Goal: Transaction & Acquisition: Book appointment/travel/reservation

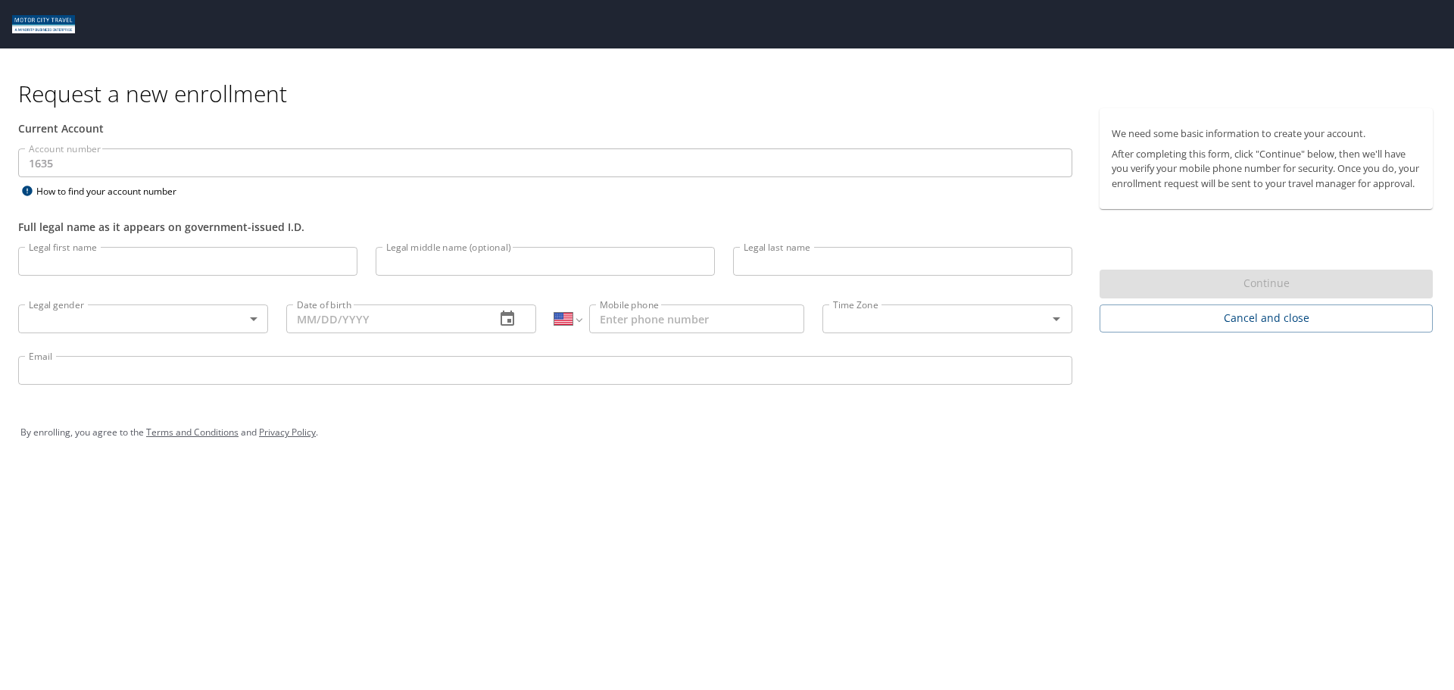
select select "US"
click at [110, 254] on input "Legal first name" at bounding box center [187, 261] width 339 height 29
type input "[PERSON_NAME]"
type input "Matzkin-Bridger"
type input "(248) 535-4087"
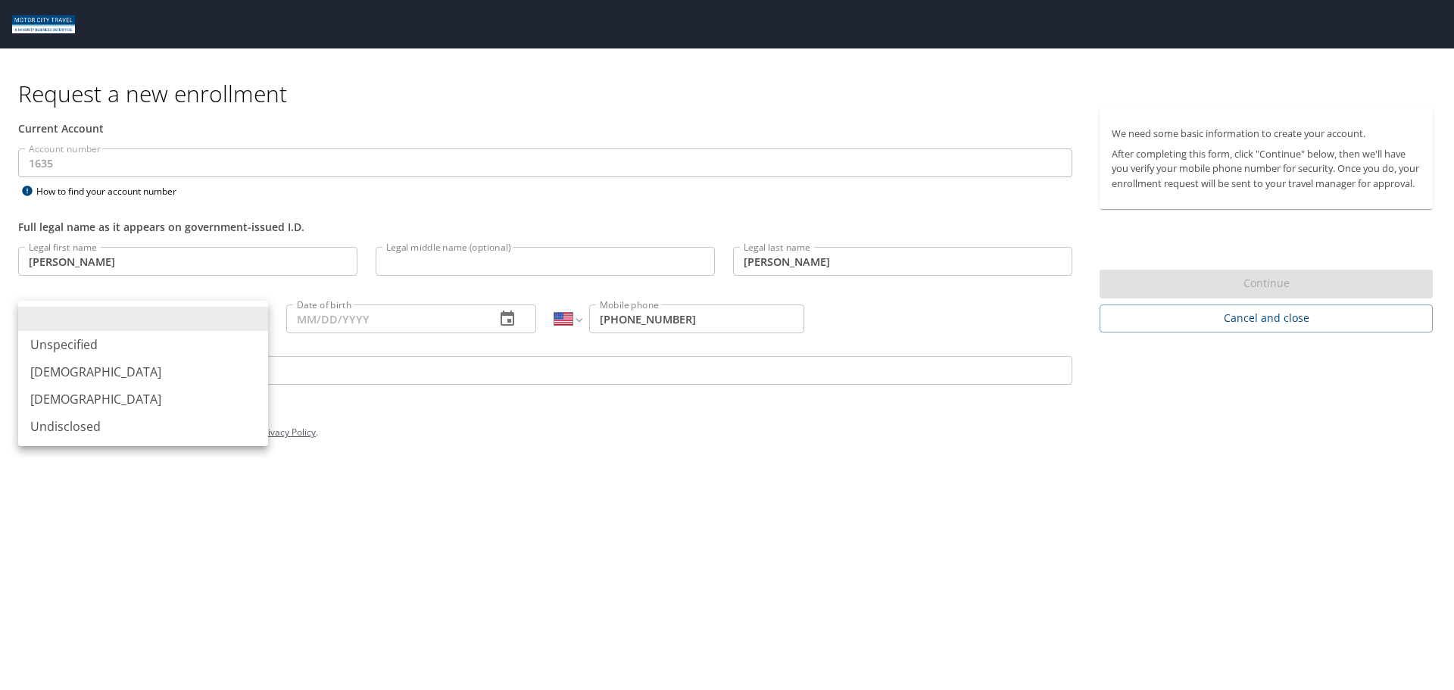
click at [251, 317] on body "Request a new enrollment Current Account Account number 1635 Account number How…" at bounding box center [727, 345] width 1454 height 690
click at [235, 366] on li "[DEMOGRAPHIC_DATA]" at bounding box center [143, 371] width 250 height 27
type input "[DEMOGRAPHIC_DATA]"
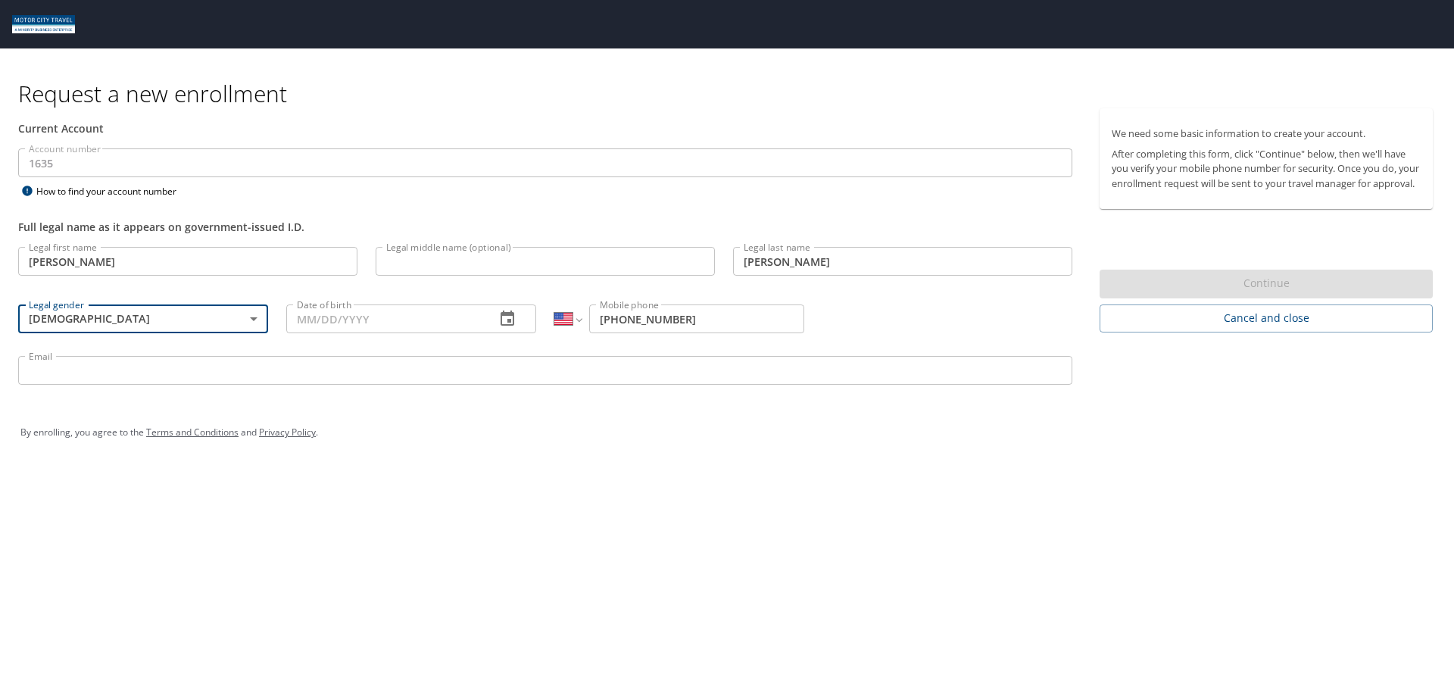
click at [463, 318] on input "Date of birth" at bounding box center [384, 318] width 197 height 29
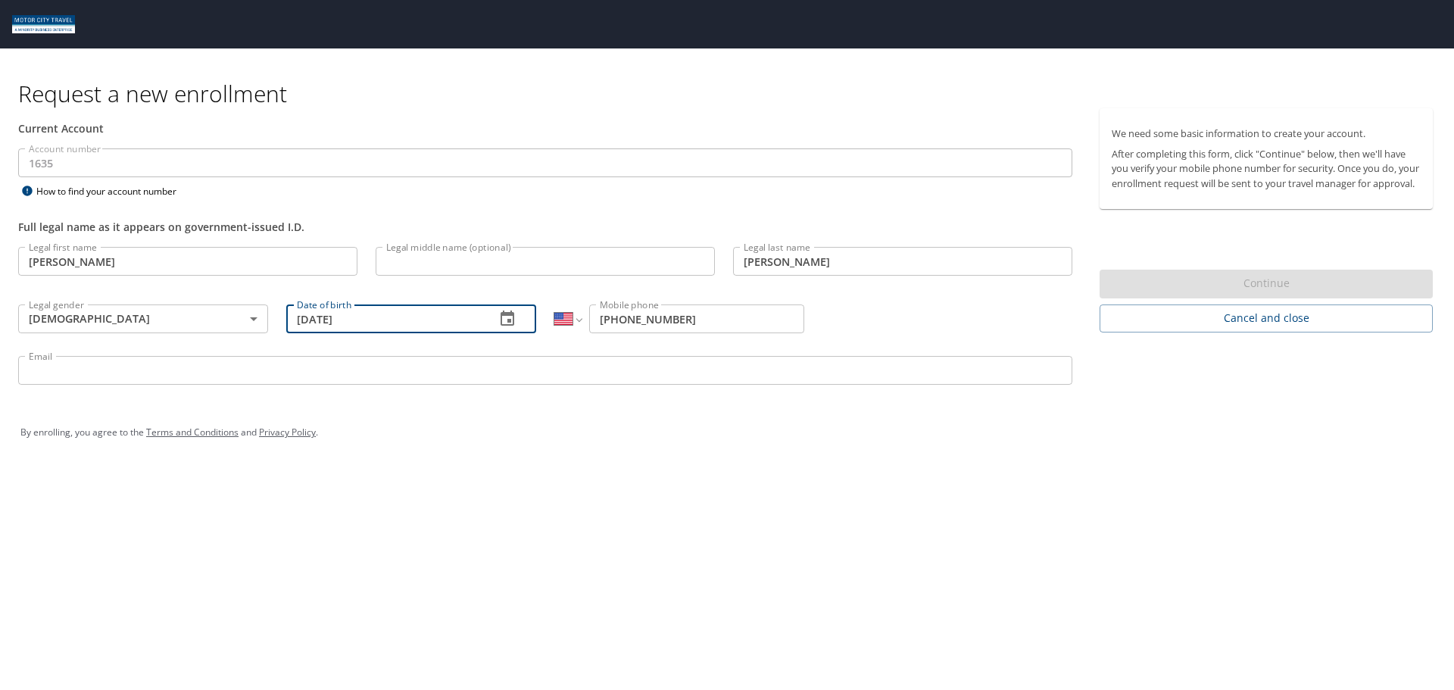
type input "[DATE]"
click at [132, 366] on input "Email" at bounding box center [545, 370] width 1054 height 29
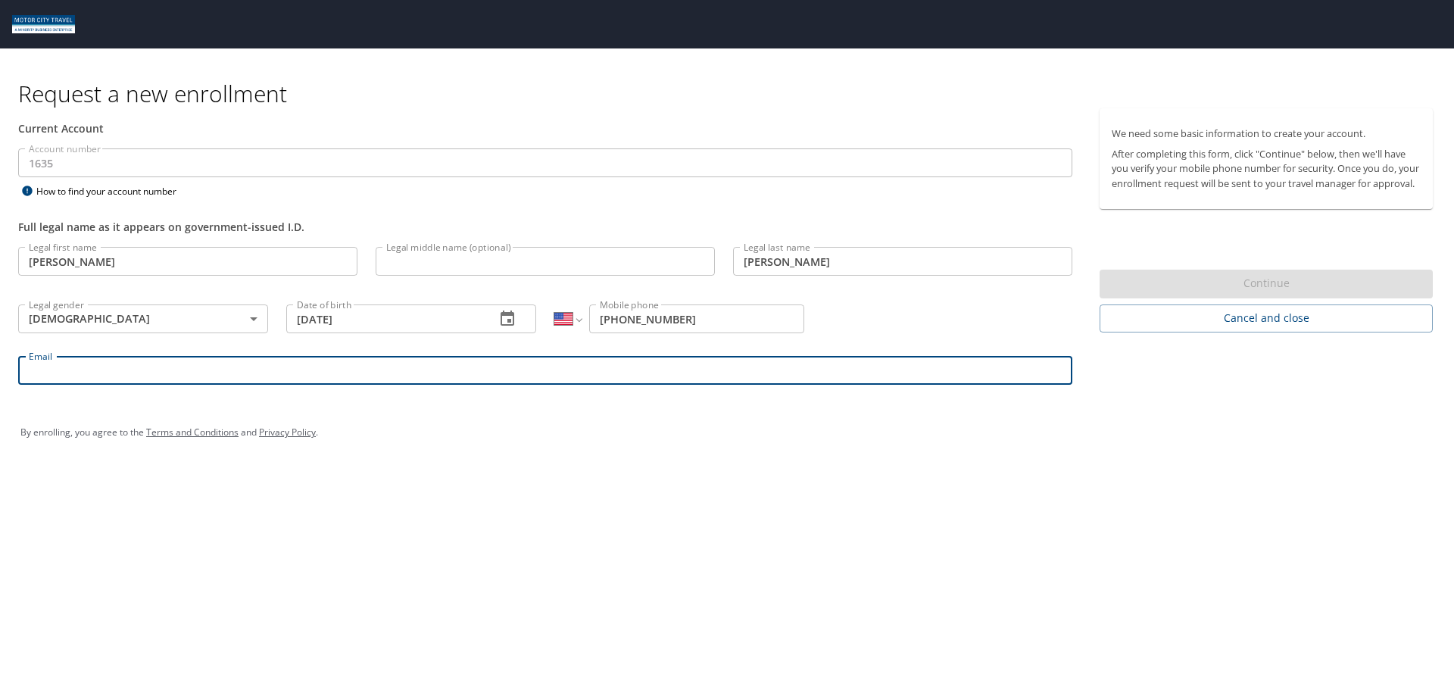
type input "[EMAIL_ADDRESS][DOMAIN_NAME]"
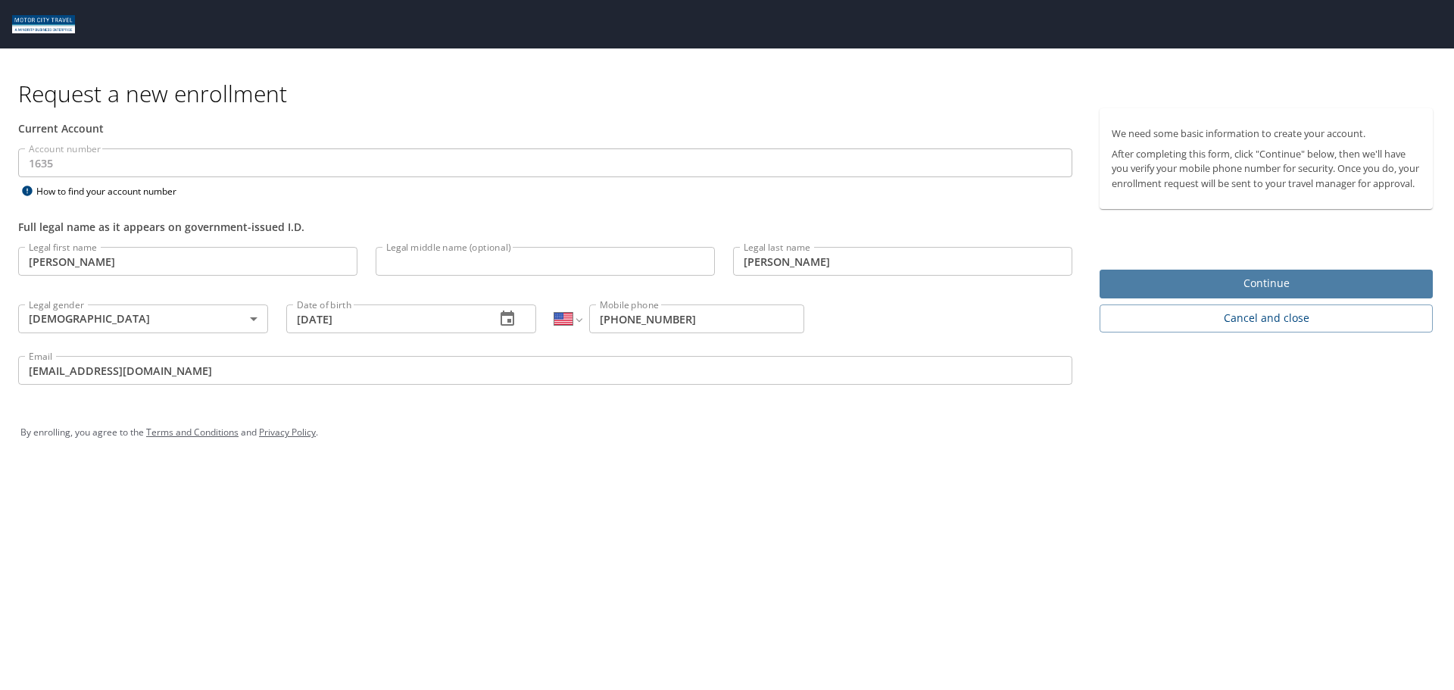
click at [1280, 293] on span "Continue" at bounding box center [1265, 283] width 309 height 19
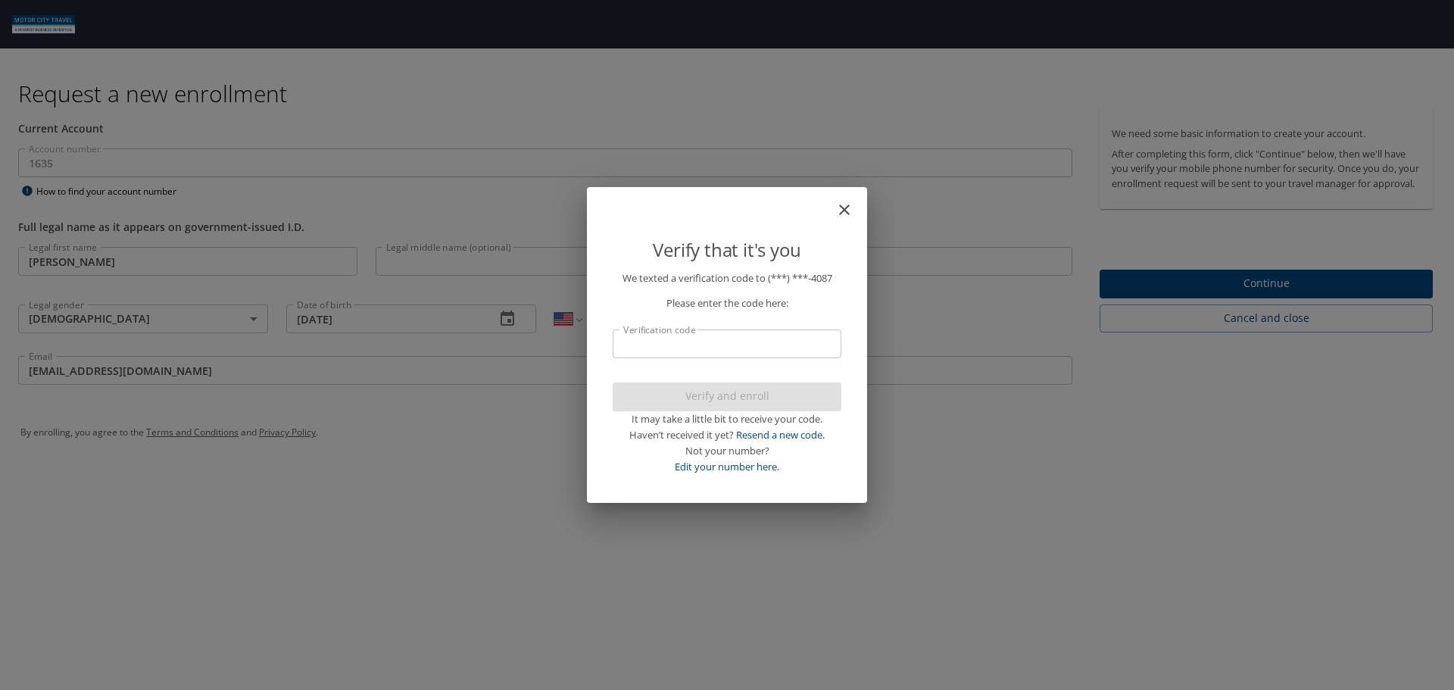
click at [698, 342] on input "Verification code" at bounding box center [727, 343] width 229 height 29
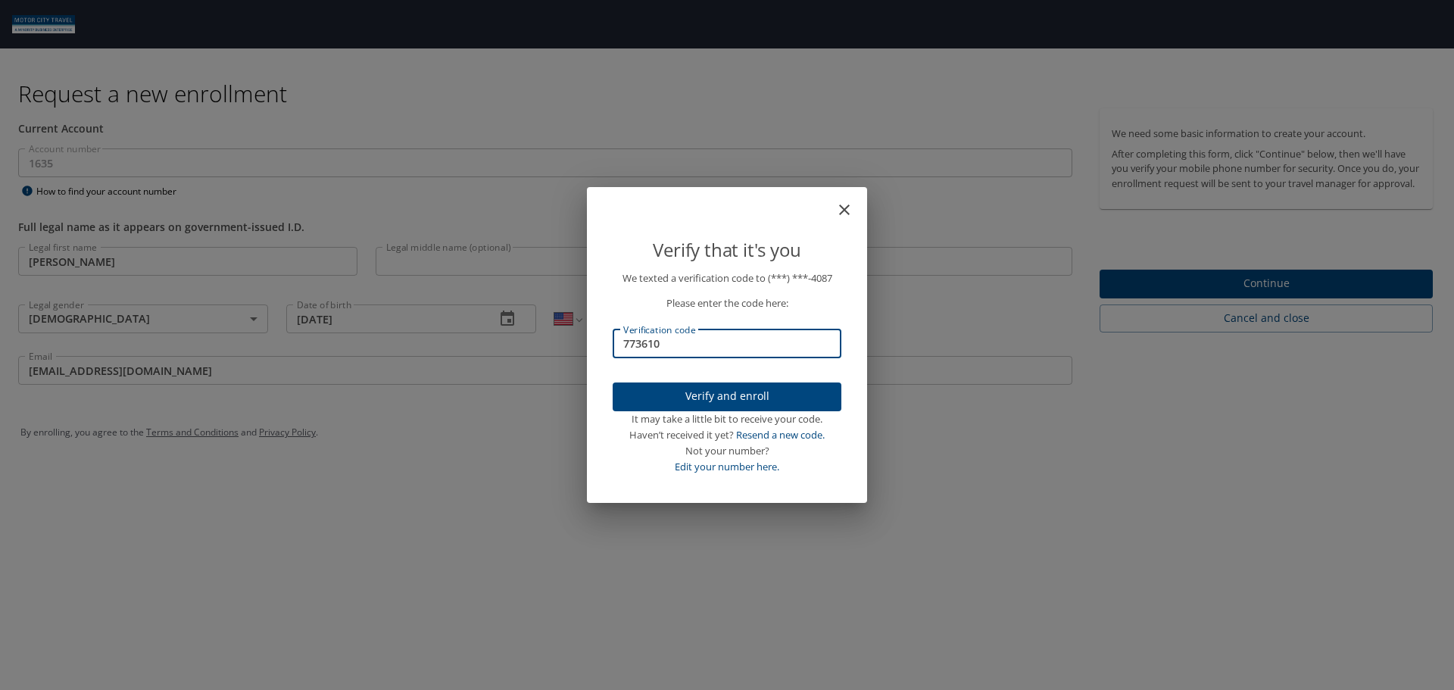
type input "773610"
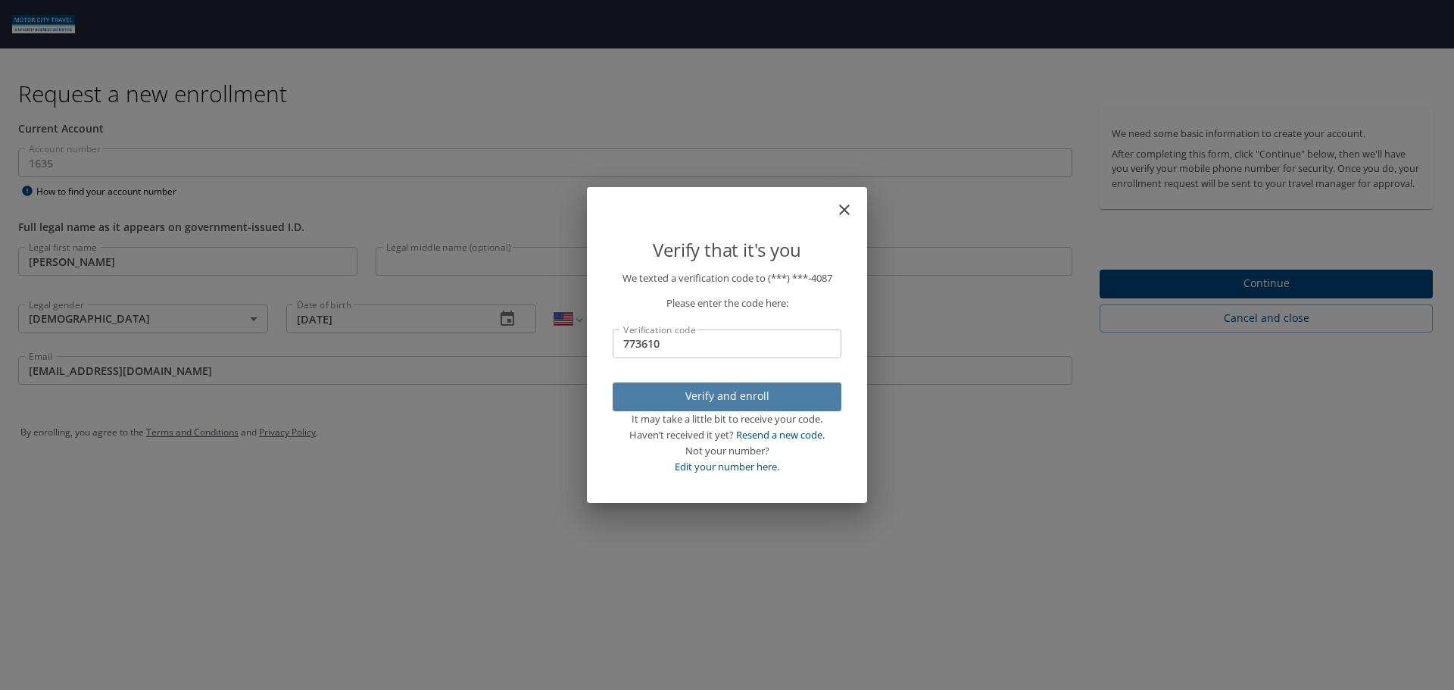
click at [737, 404] on span "Verify and enroll" at bounding box center [727, 396] width 204 height 19
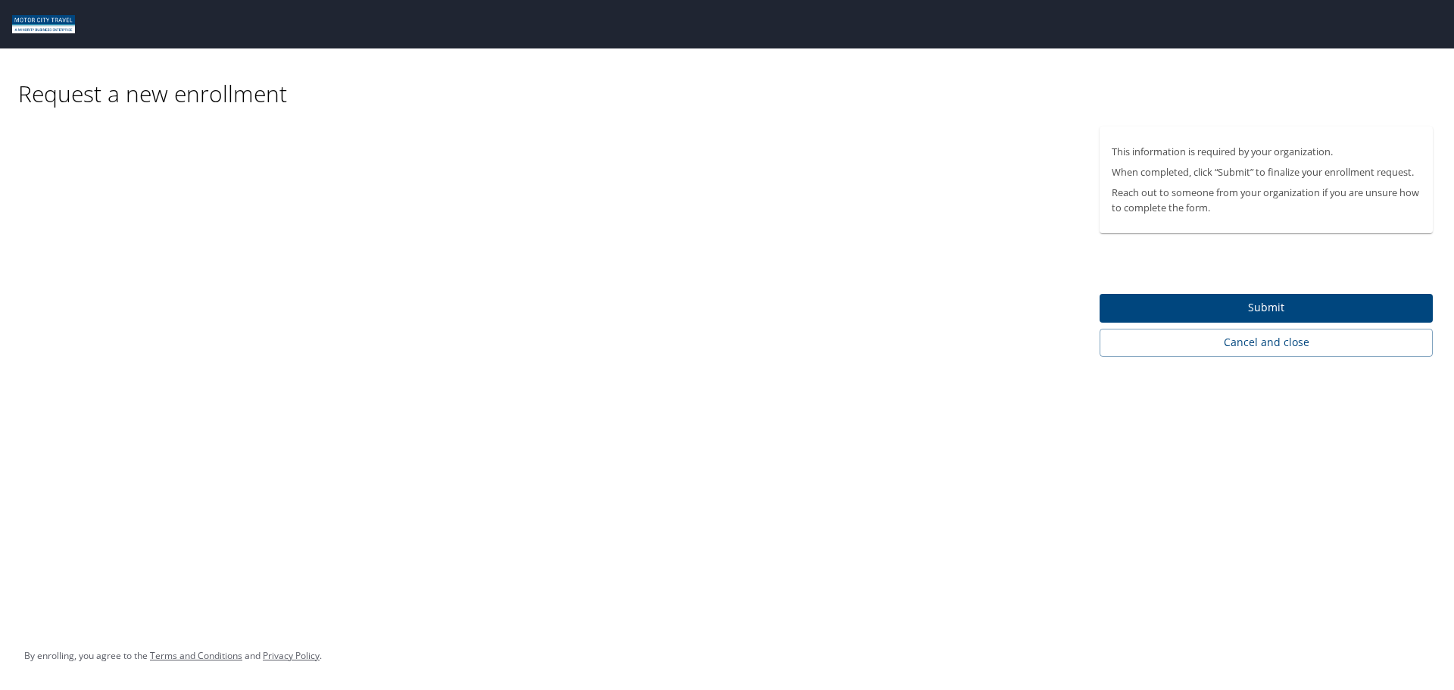
click at [1277, 310] on span "Submit" at bounding box center [1265, 307] width 309 height 19
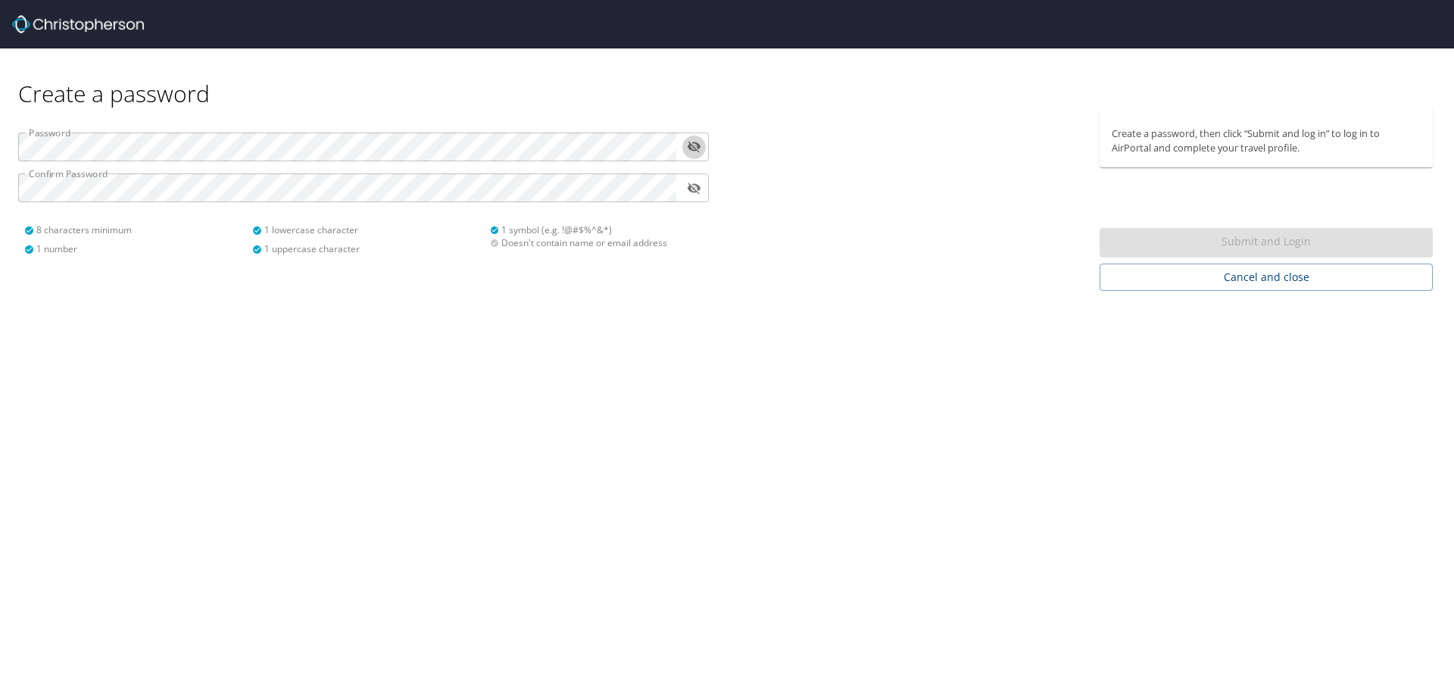
click at [692, 146] on icon "toggle password visibility" at bounding box center [694, 147] width 14 height 11
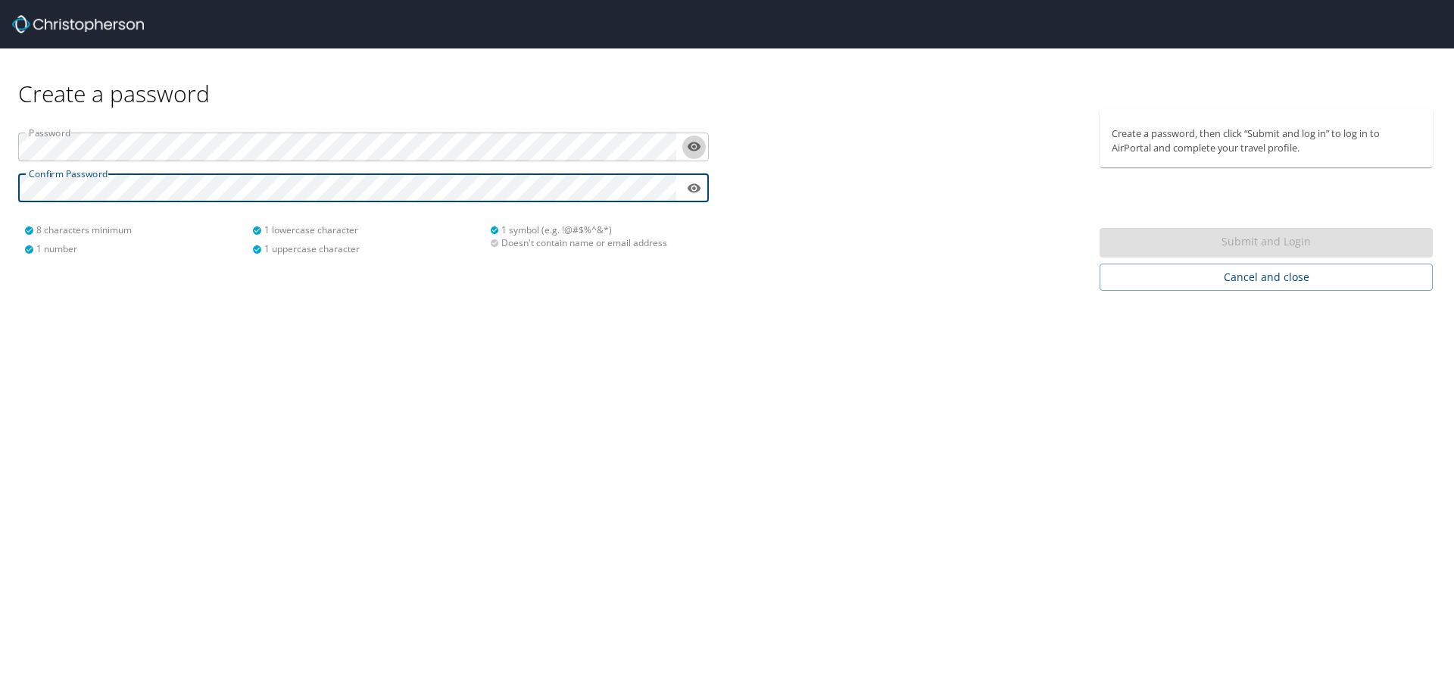
click at [700, 144] on icon "toggle password visibility" at bounding box center [694, 146] width 14 height 14
click at [722, 288] on div "Password ​ Confirm Password ​ 8 characters minimum 1 number 1 lowercase charact…" at bounding box center [363, 199] width 727 height 182
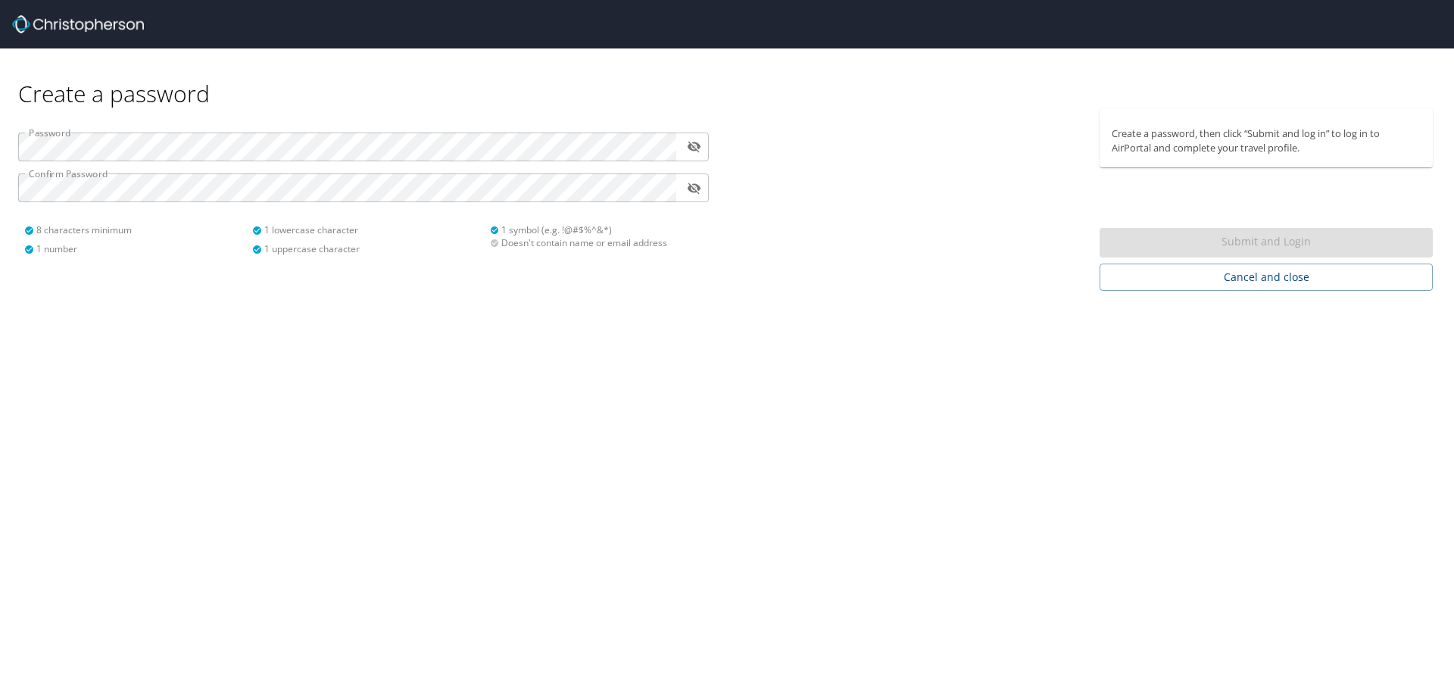
click at [693, 147] on icon "toggle password visibility" at bounding box center [694, 147] width 14 height 11
click at [691, 185] on icon "toggle password visibility" at bounding box center [694, 187] width 14 height 9
click at [697, 146] on icon "toggle password visibility" at bounding box center [694, 147] width 14 height 11
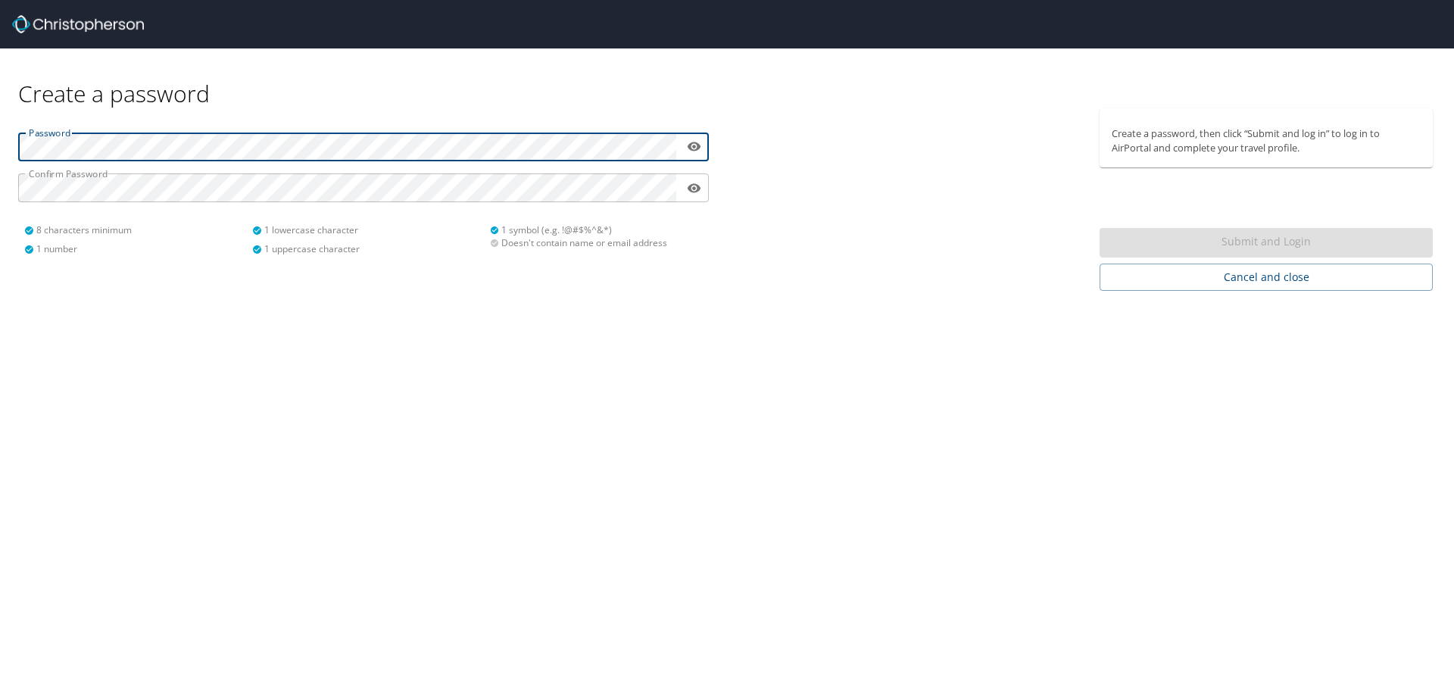
click at [0, 145] on html "Create a password Password ​ Confirm Password ​ 8 characters minimum 1 number 1…" at bounding box center [727, 345] width 1454 height 690
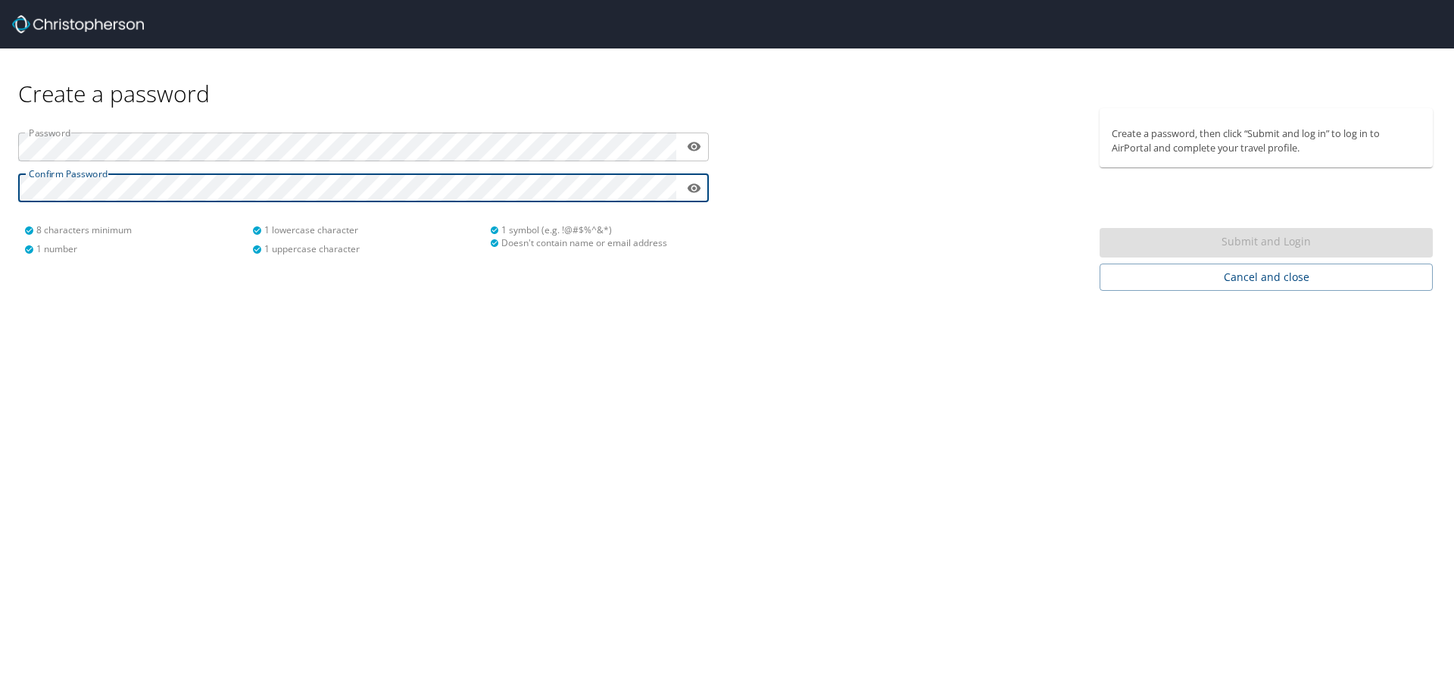
click at [0, 184] on html "Create a password Password ​ Confirm Password ​ 8 characters minimum 1 number 1…" at bounding box center [727, 345] width 1454 height 690
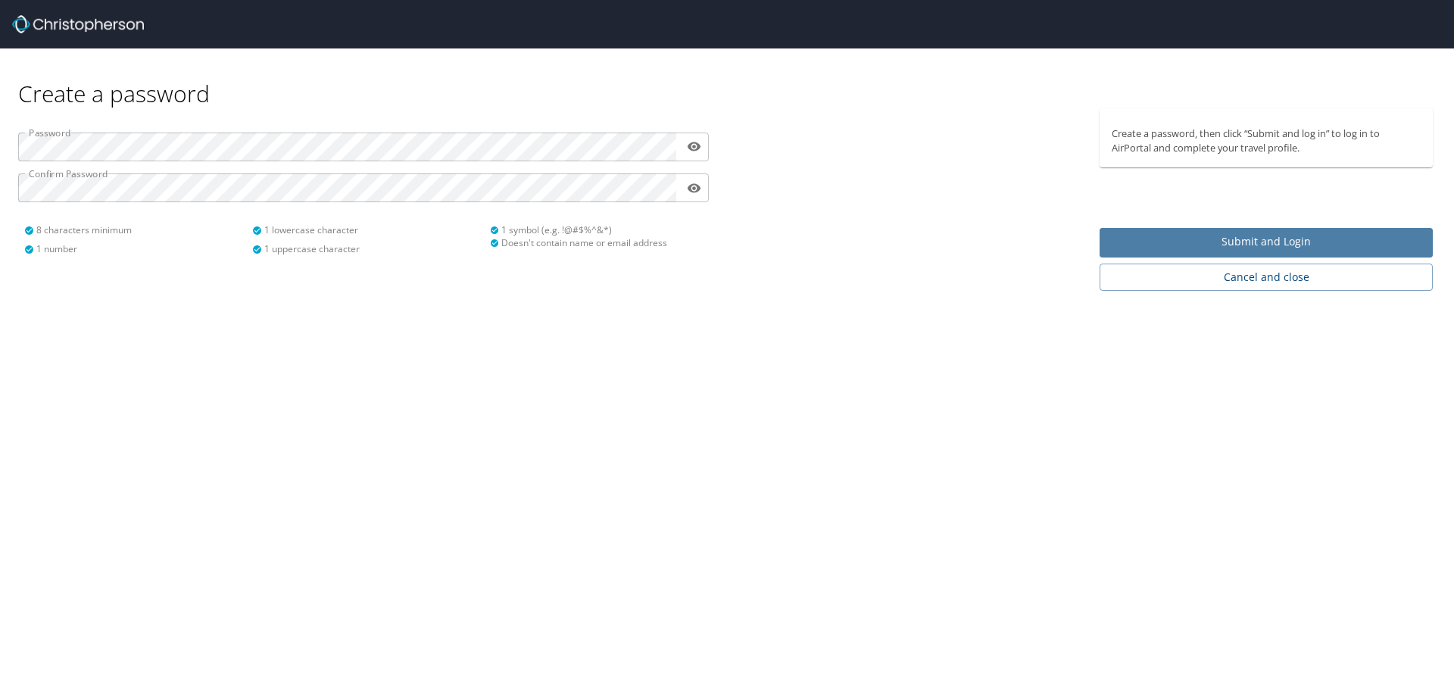
click at [1260, 235] on span "Submit and Login" at bounding box center [1265, 241] width 309 height 19
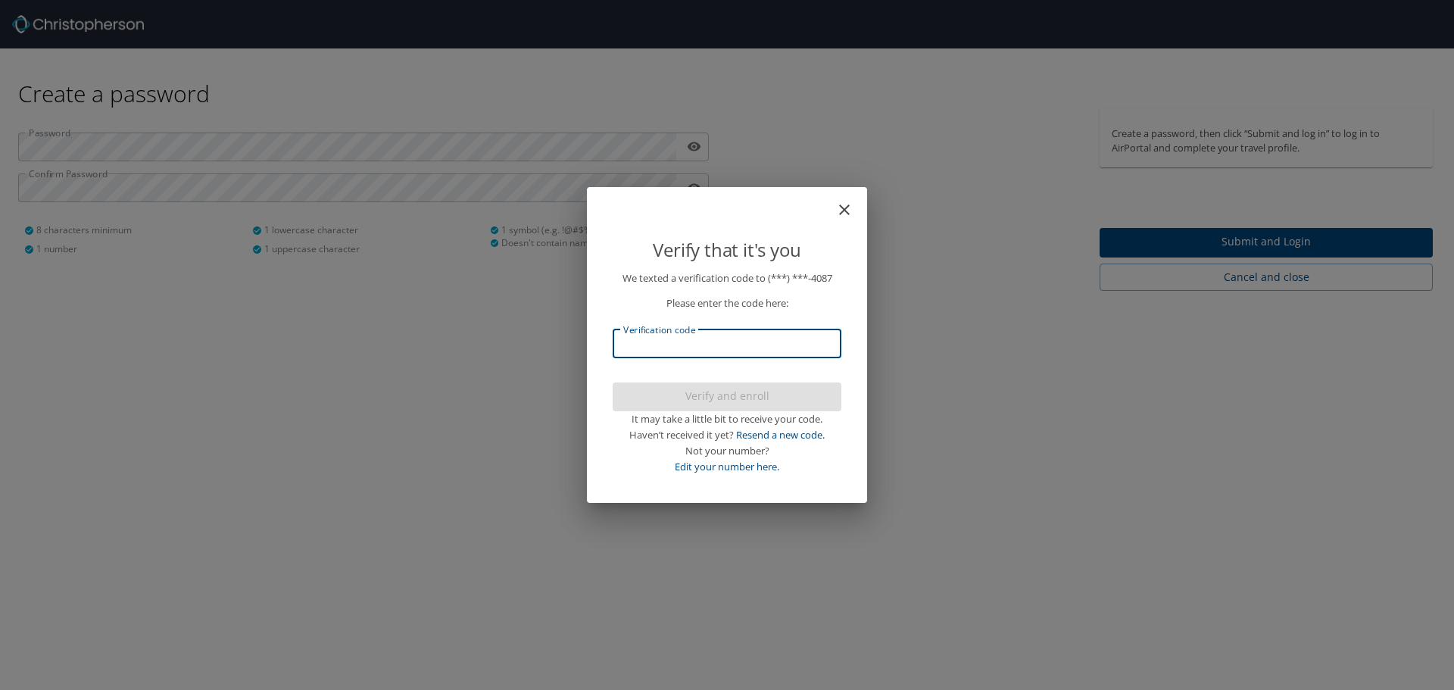
click at [697, 342] on input "Verification code" at bounding box center [727, 343] width 229 height 29
type input "656351"
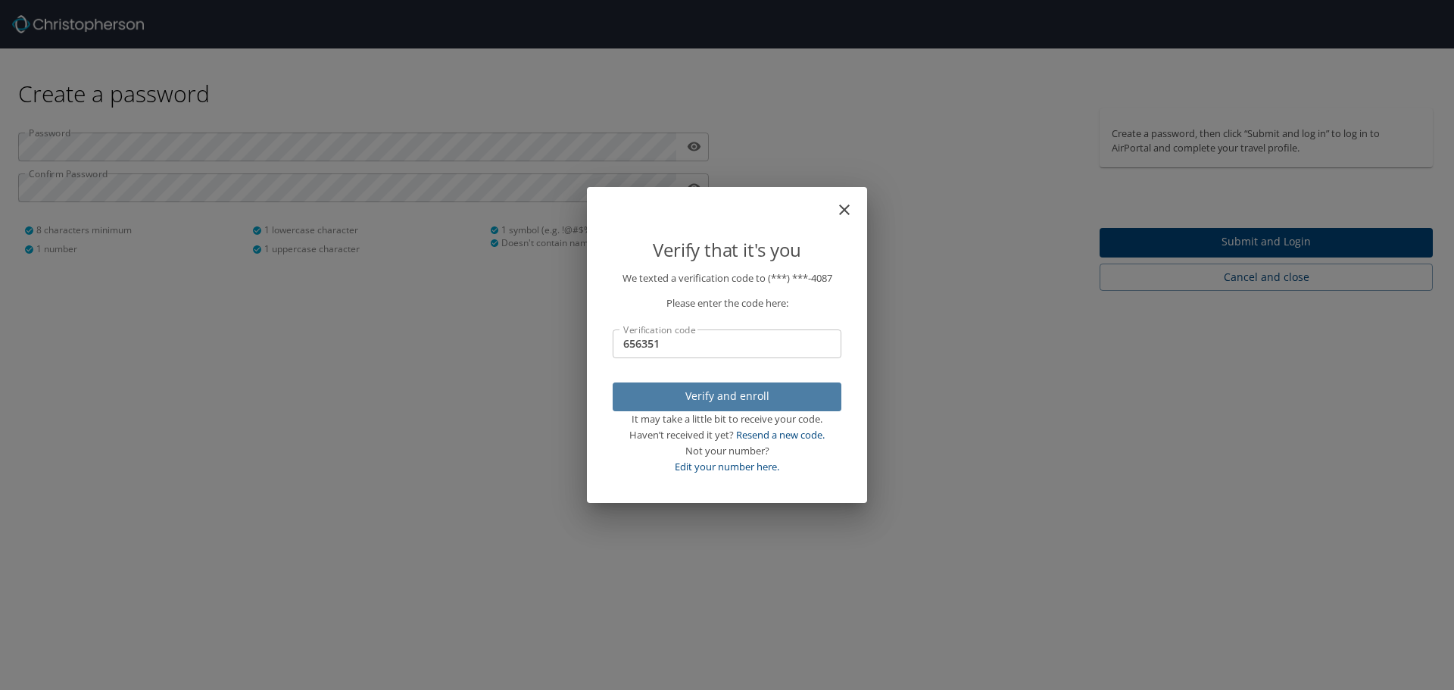
click at [767, 393] on span "Verify and enroll" at bounding box center [727, 396] width 204 height 19
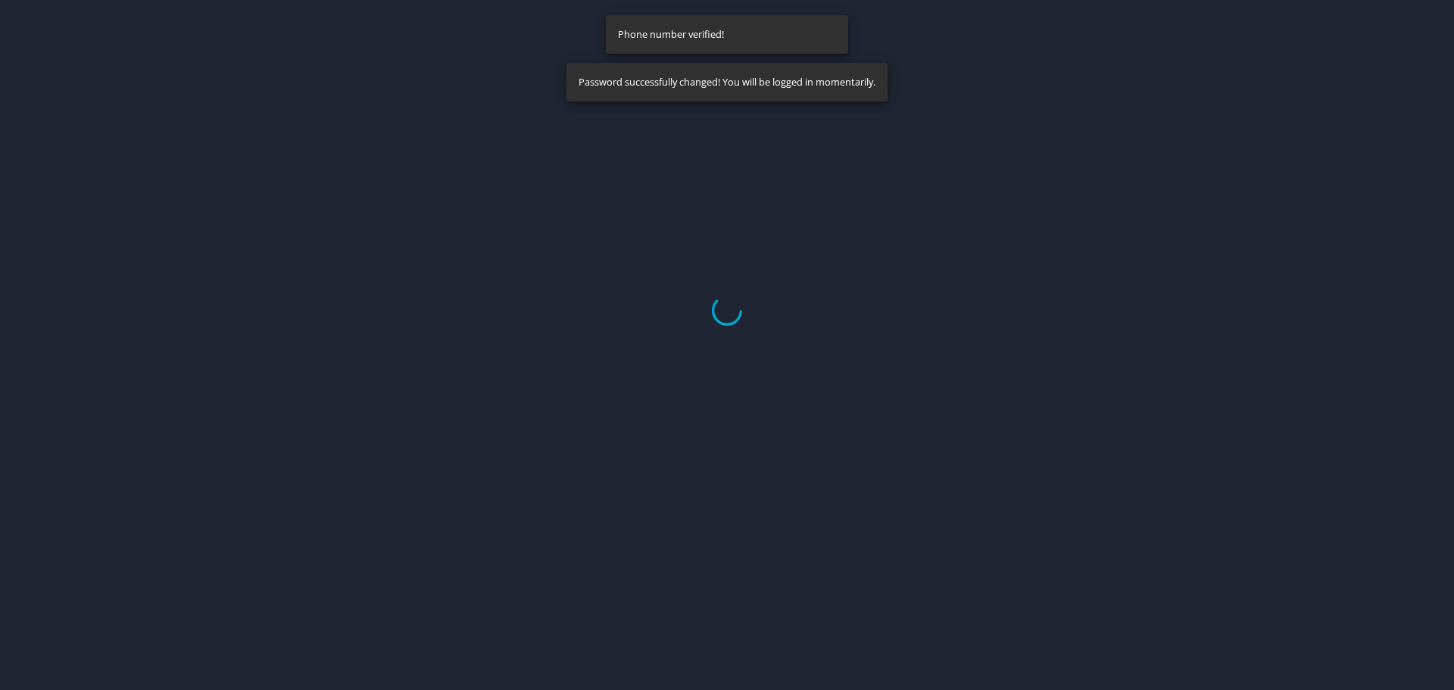
select select "US"
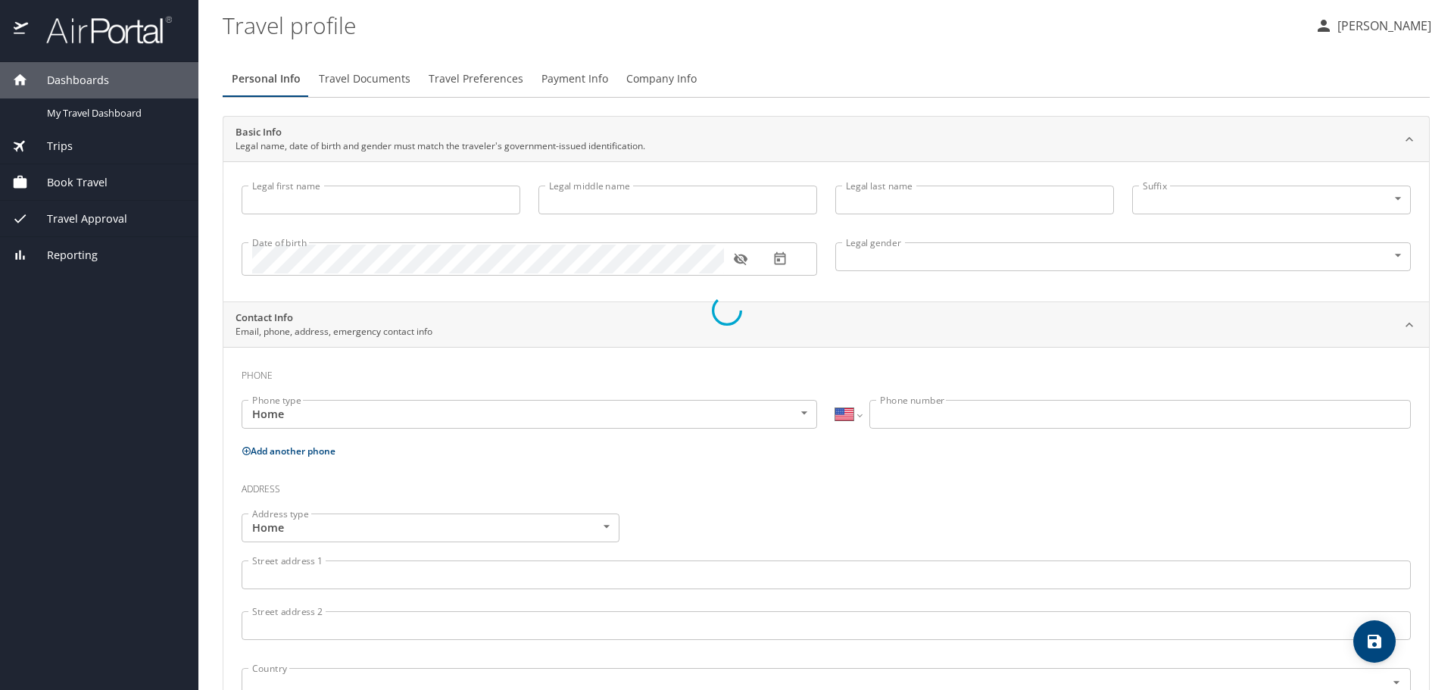
type input "[PERSON_NAME]"
type input "Matzkin-Bridger"
type input "[DEMOGRAPHIC_DATA]"
select select "US"
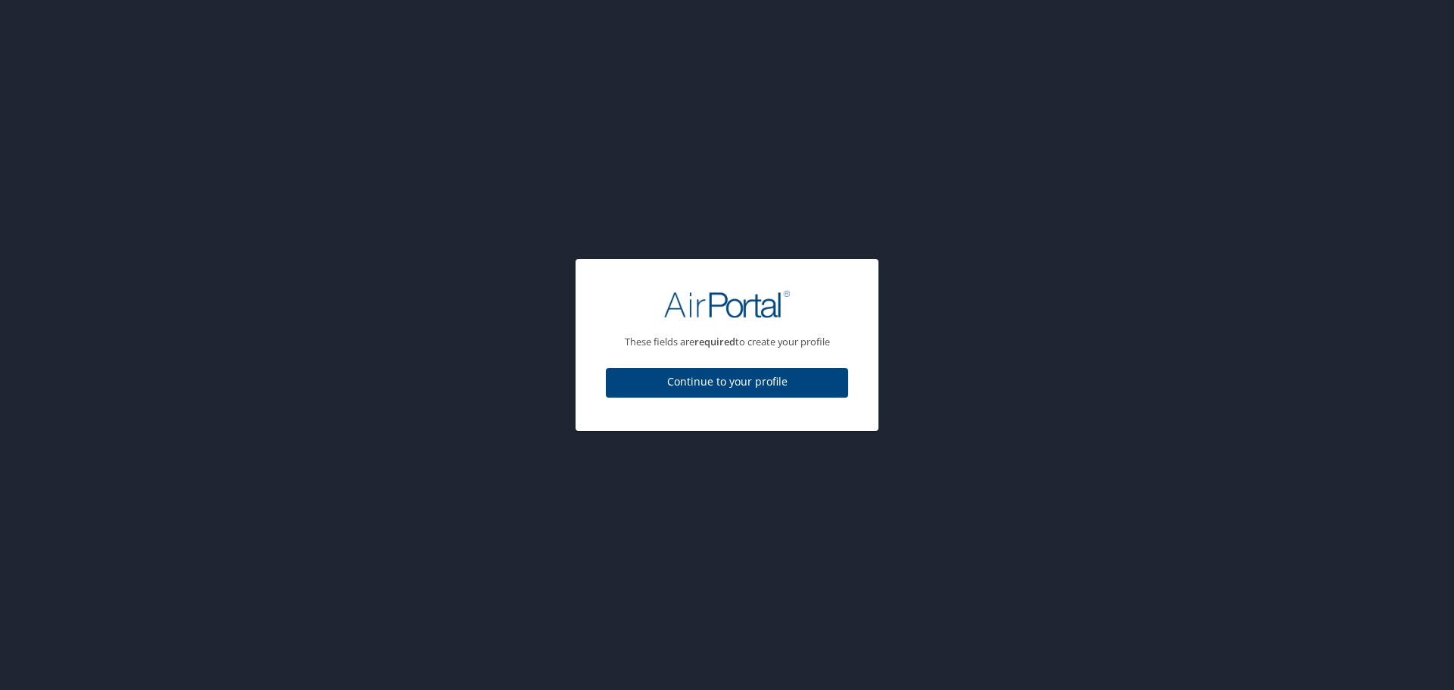
click at [719, 384] on span "Continue to your profile" at bounding box center [727, 382] width 218 height 19
select select "US"
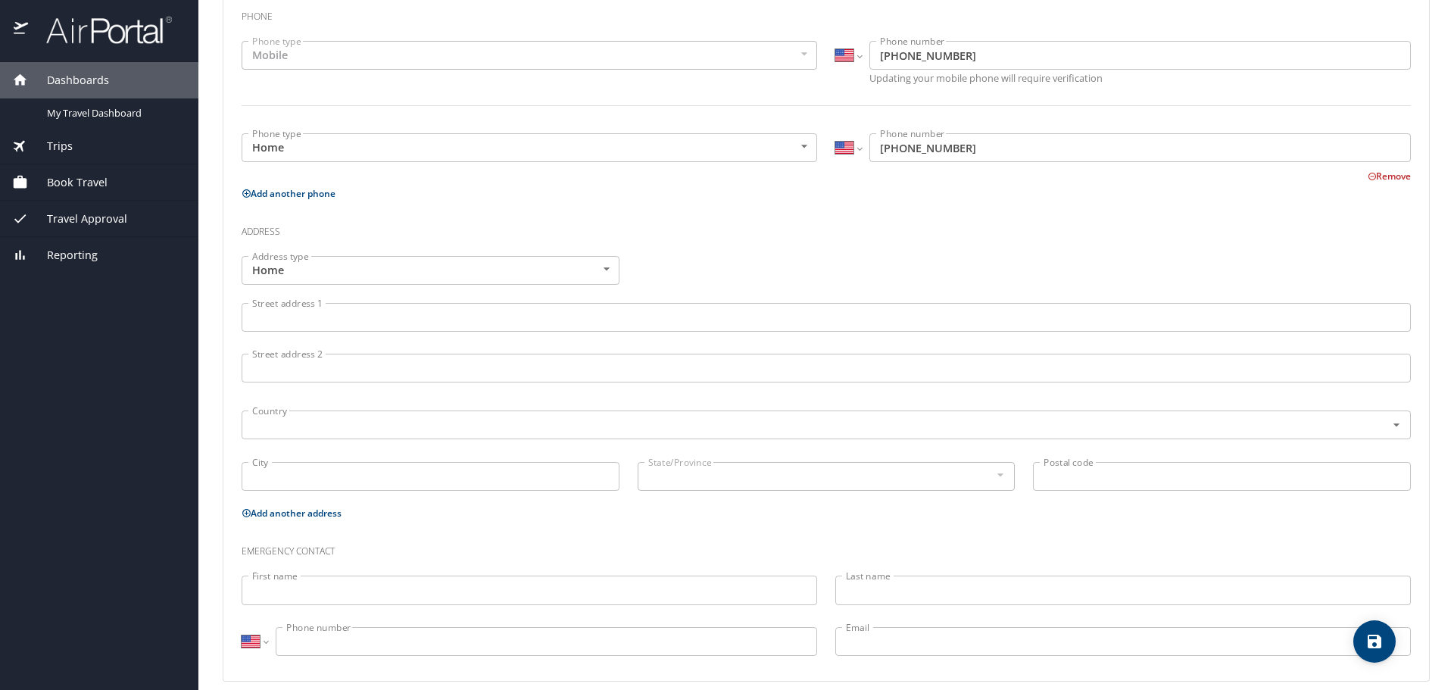
scroll to position [375, 0]
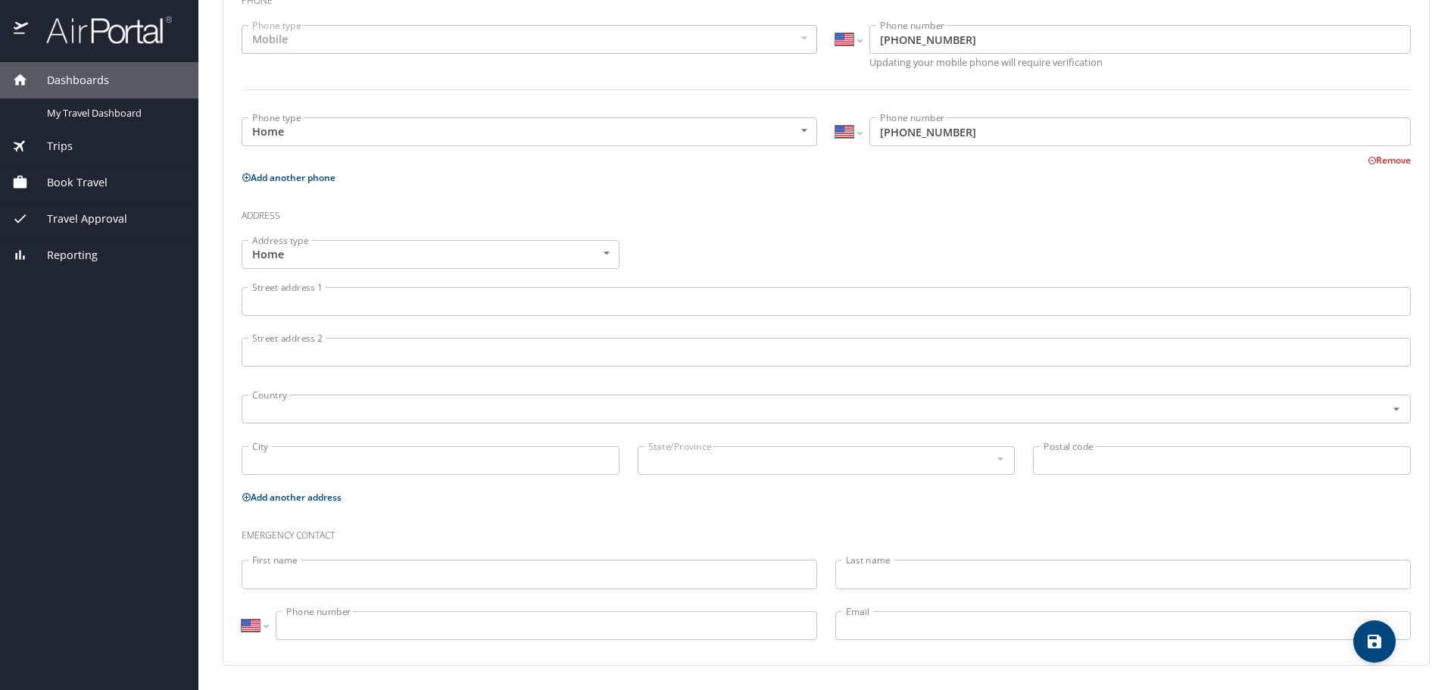
click at [327, 298] on input "Street address 1" at bounding box center [826, 301] width 1169 height 29
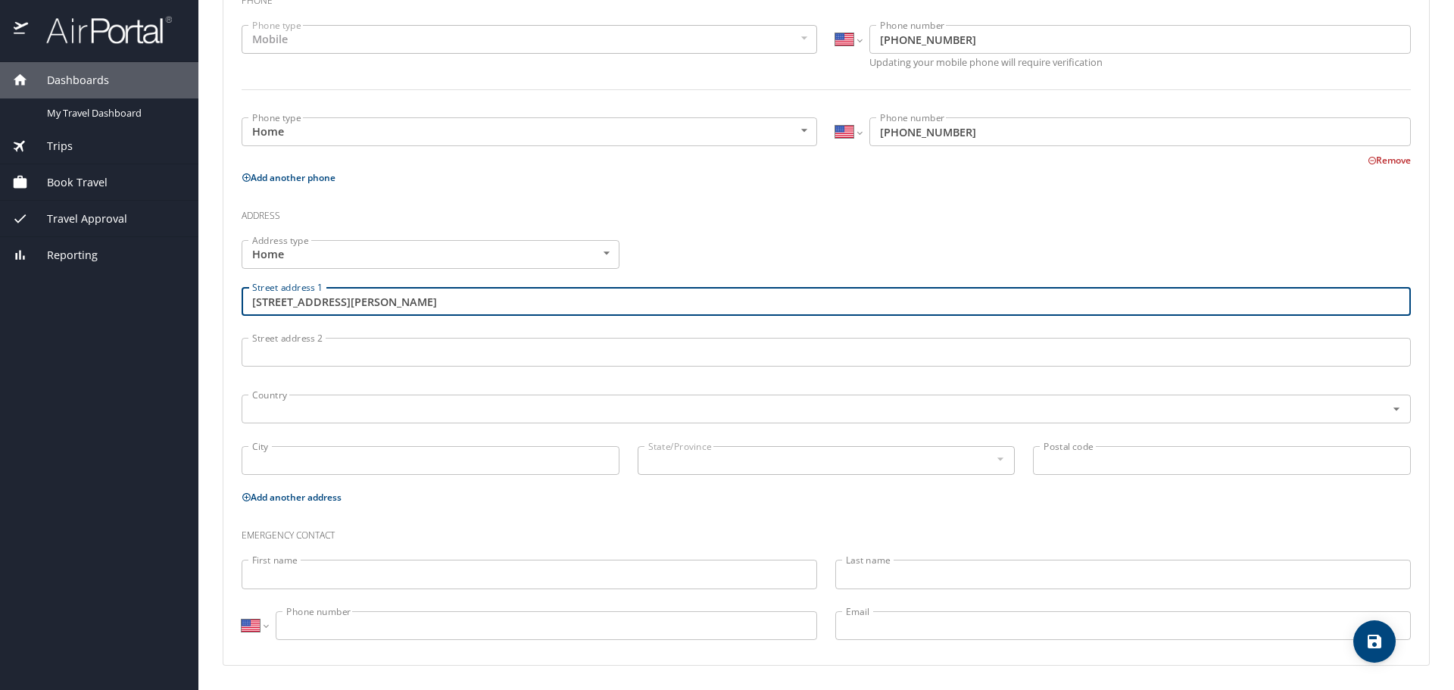
type input "2441 Turner Street"
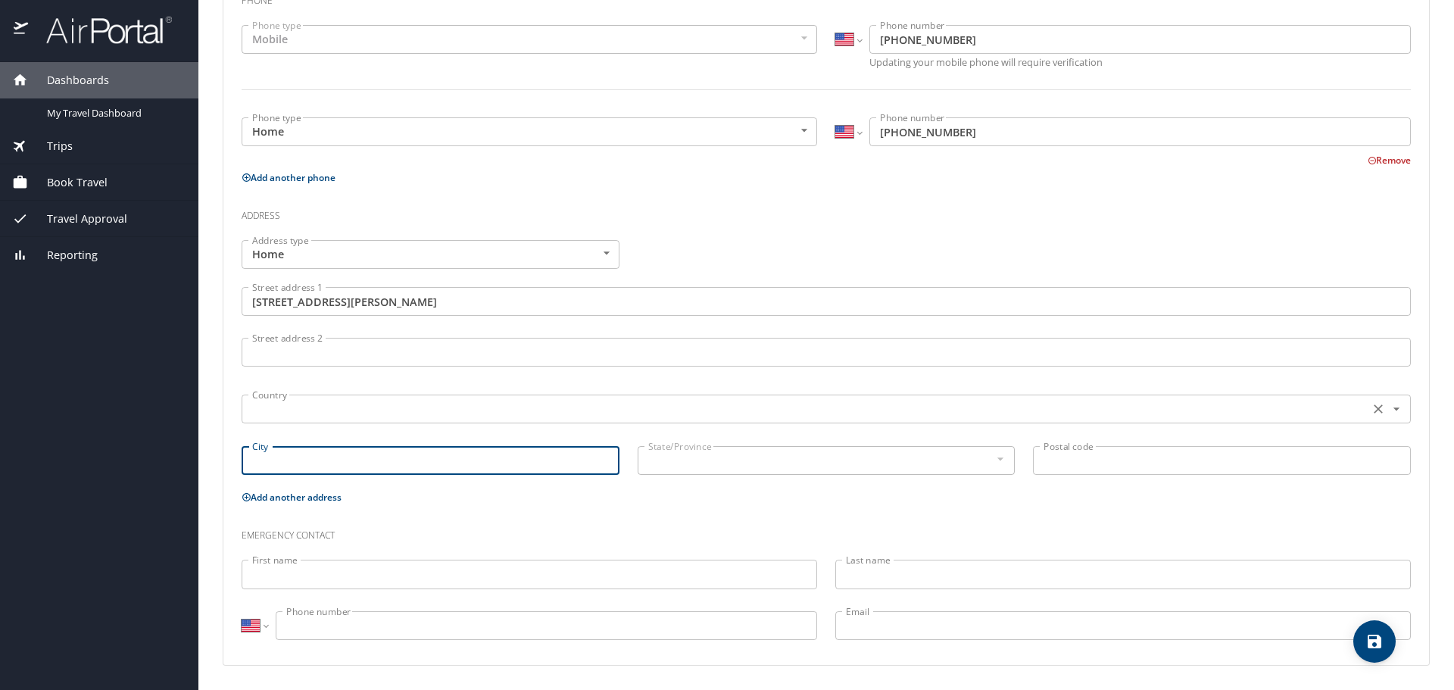
click at [325, 410] on input "text" at bounding box center [803, 409] width 1115 height 20
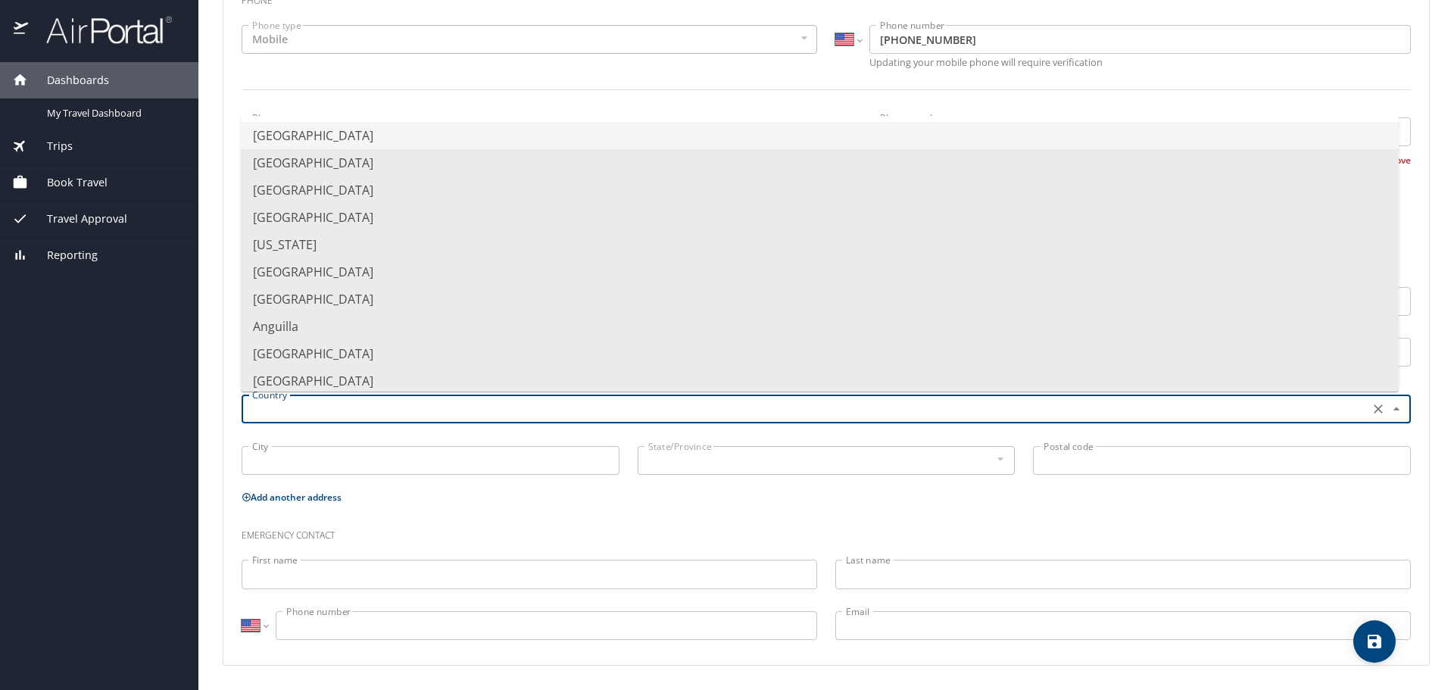
click at [320, 128] on li "United States of America" at bounding box center [820, 135] width 1158 height 27
type input "United States of America"
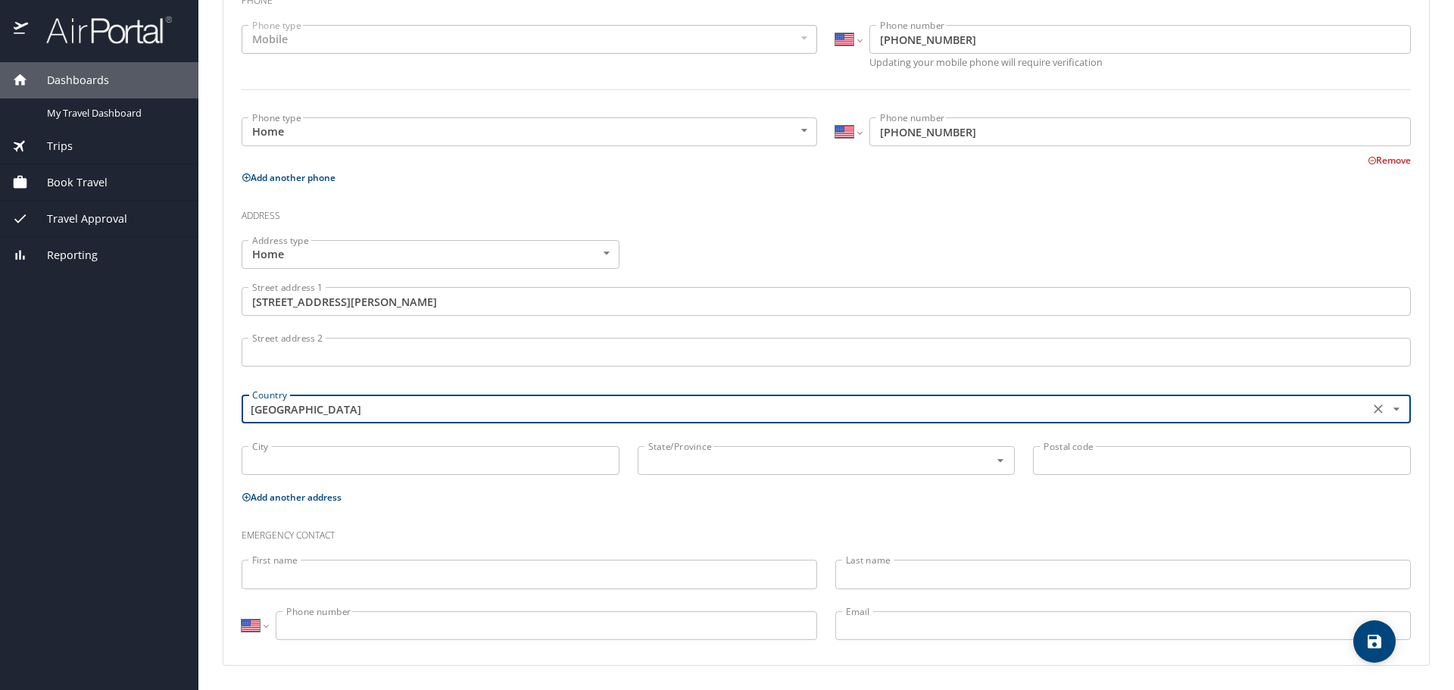
click at [270, 469] on input "City" at bounding box center [431, 460] width 378 height 29
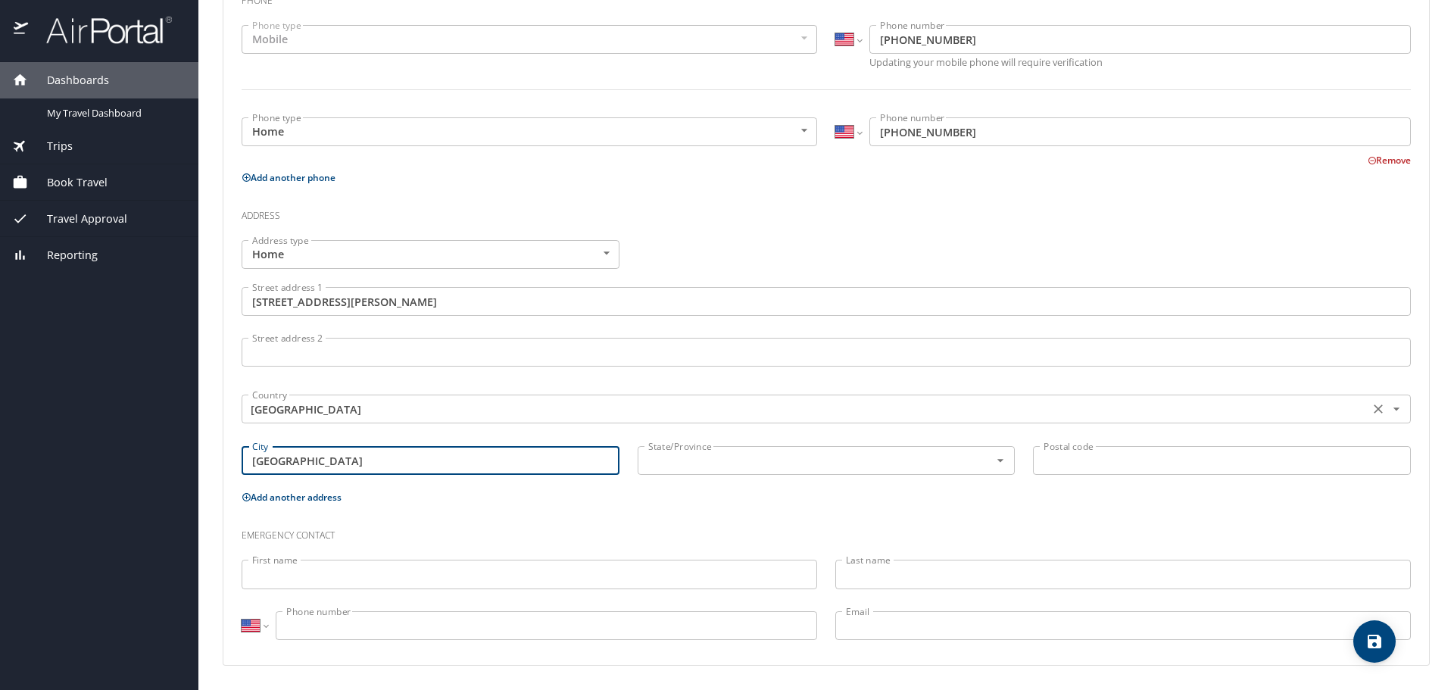
type input "West Bloomfield"
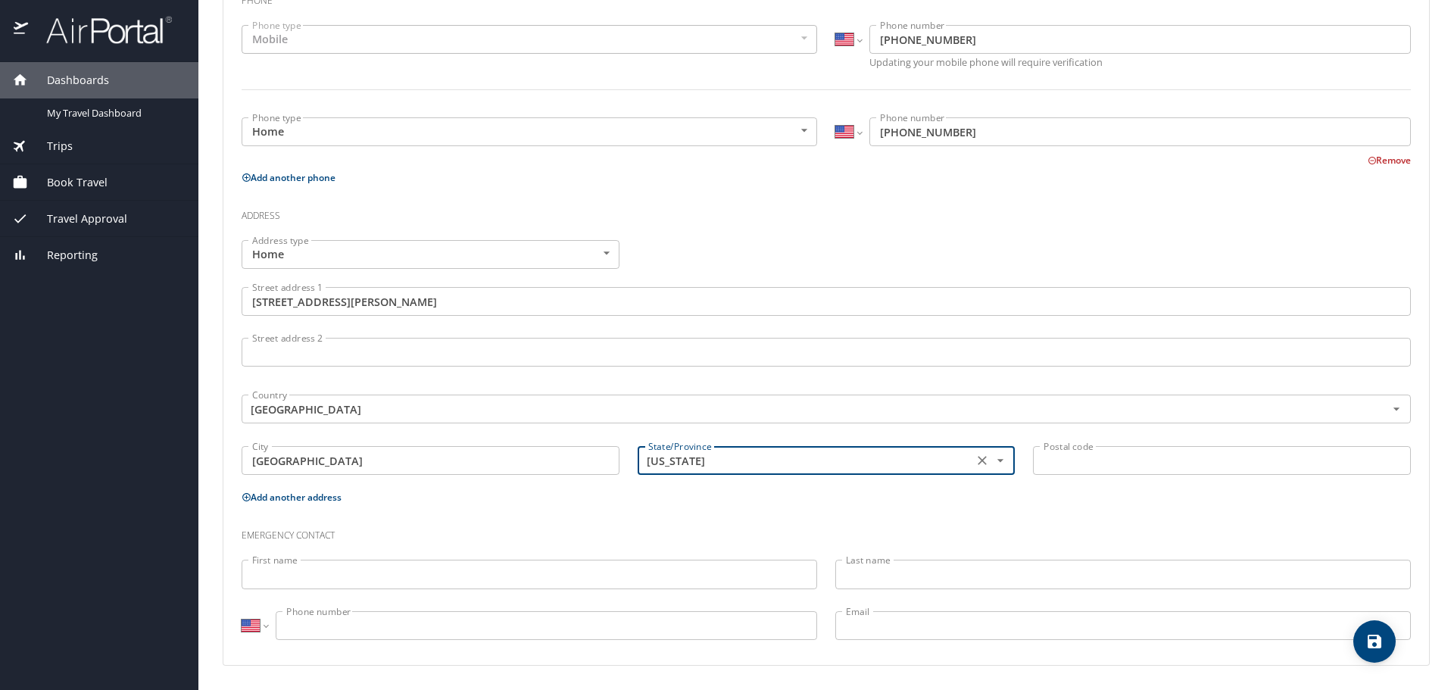
type input "Michigan"
click at [1116, 455] on input "Postal code" at bounding box center [1222, 460] width 378 height 29
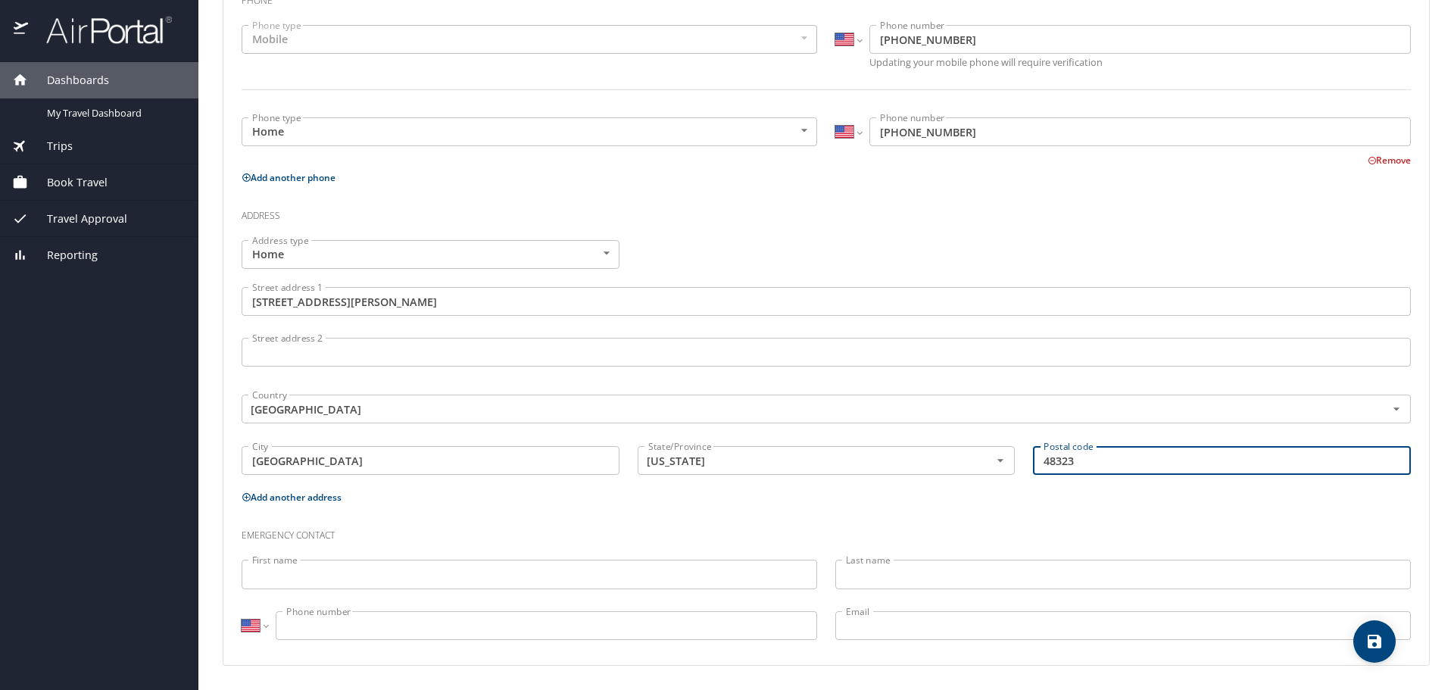
type input "48323"
click at [350, 578] on input "First name" at bounding box center [529, 574] width 575 height 29
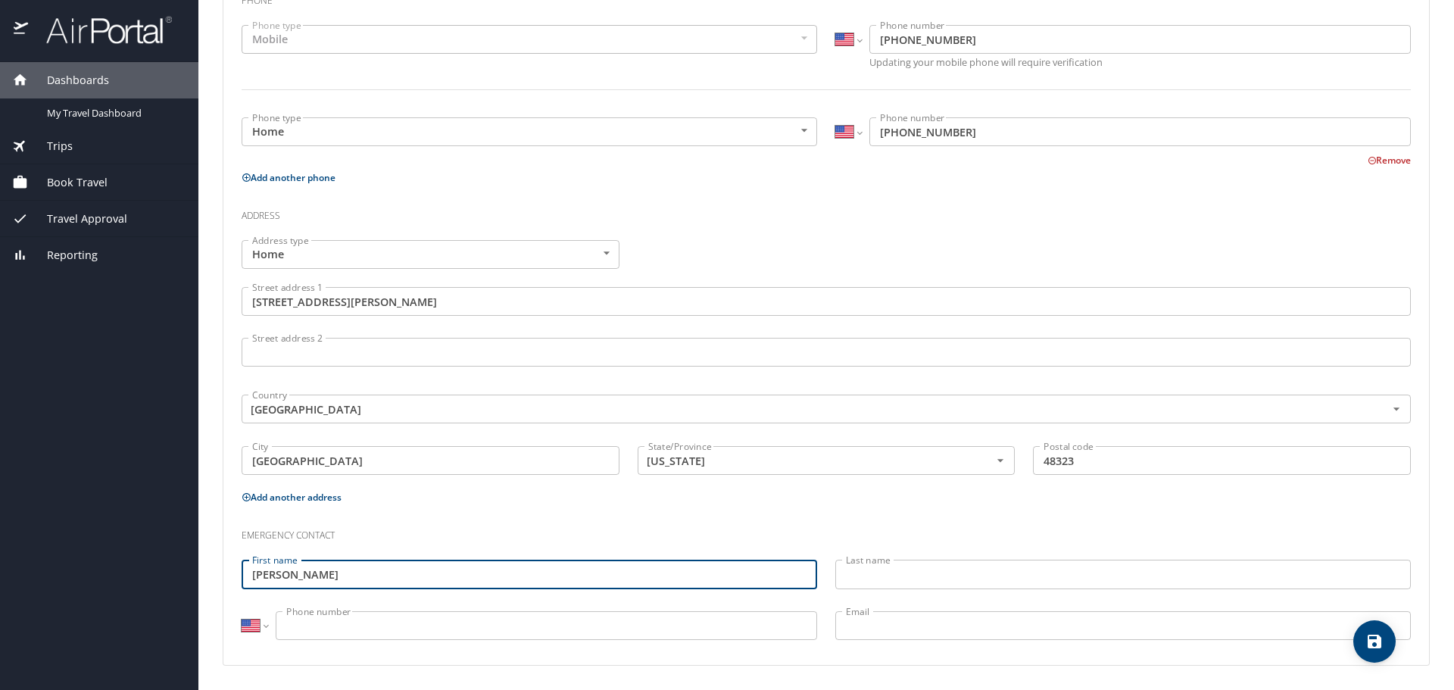
type input "Rachel Matzkin-Bridger"
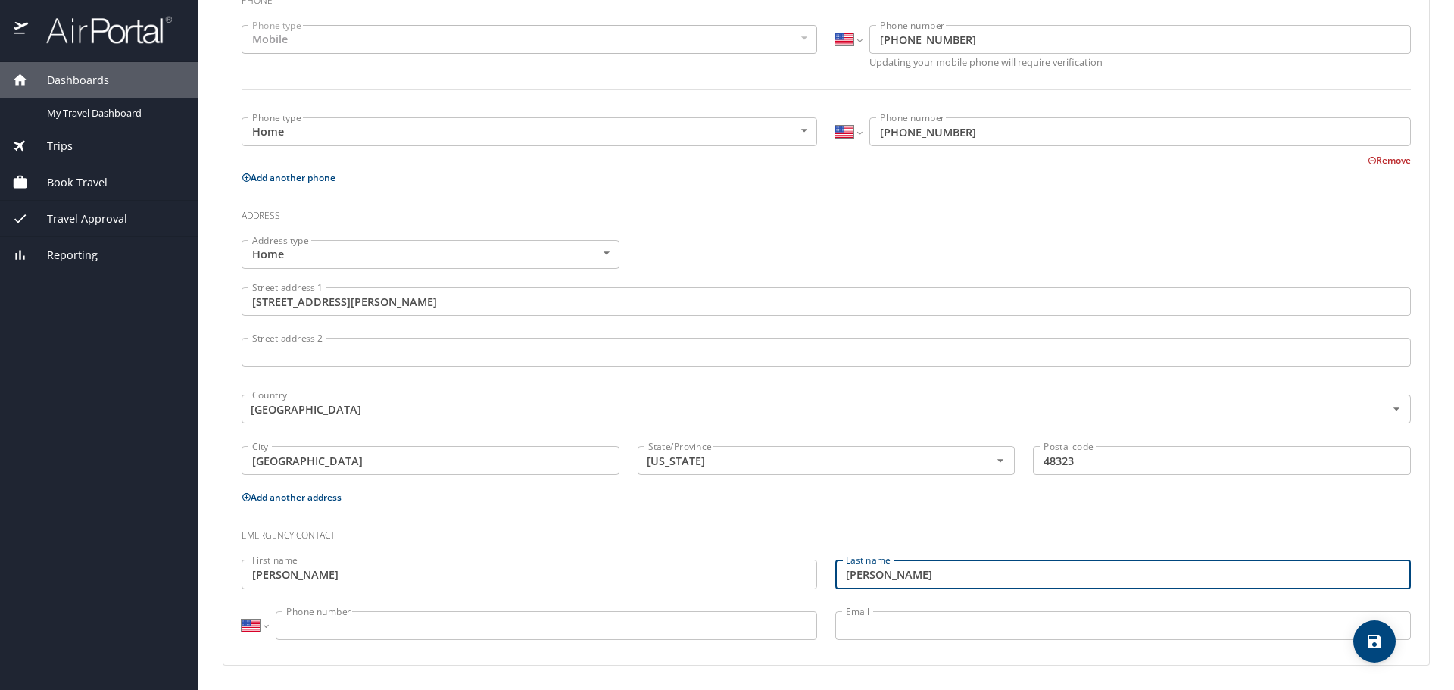
type input "Matzkin-Bridger"
click at [407, 574] on input "Rachel Matzkin-Bridger" at bounding box center [529, 574] width 575 height 29
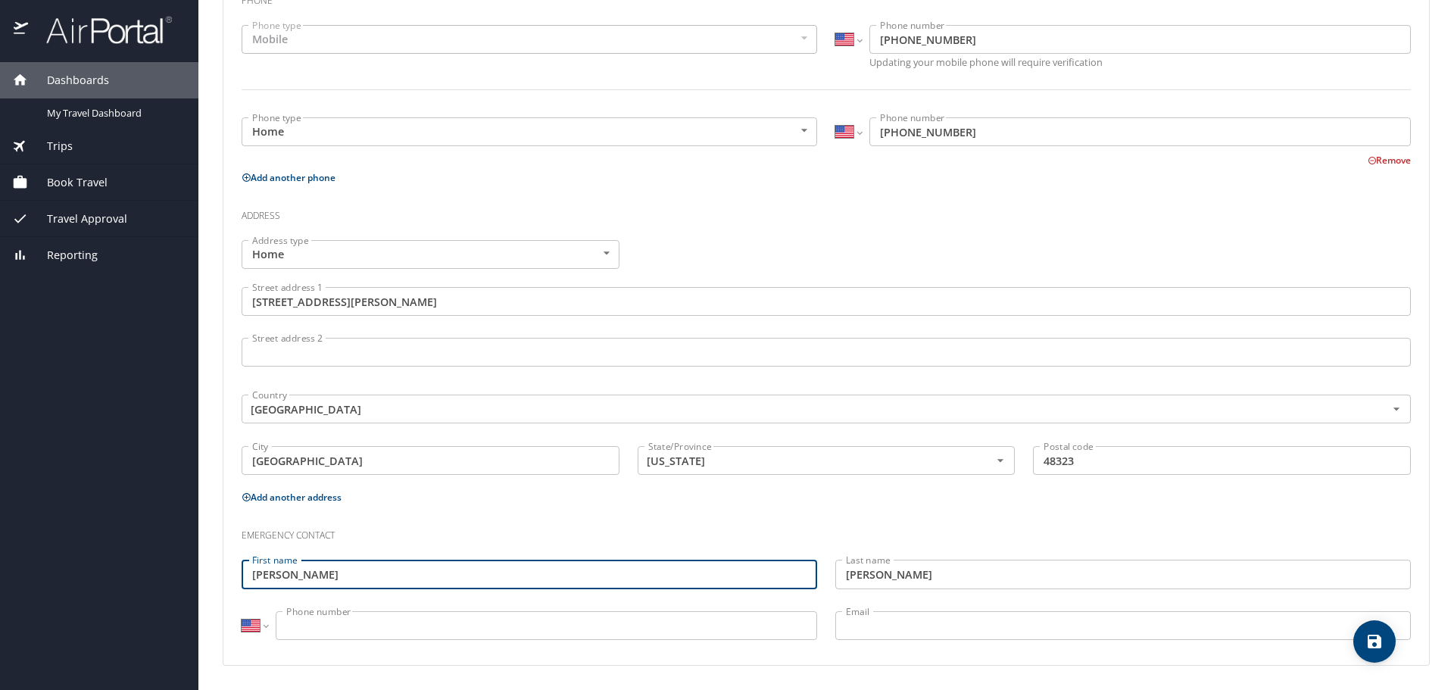
type input "Rachel"
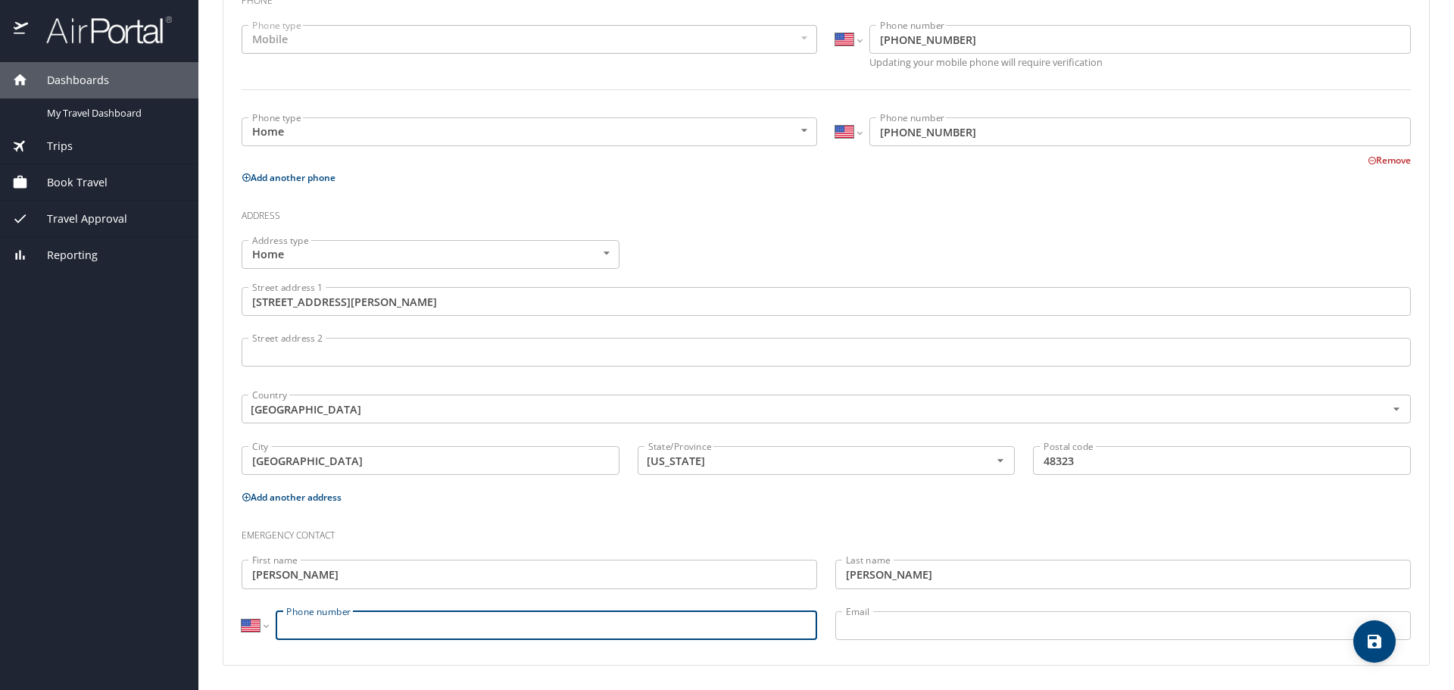
click at [351, 615] on input "Phone number" at bounding box center [546, 625] width 541 height 29
type input "(248) 202-8281"
click at [948, 631] on input "Email" at bounding box center [1122, 625] width 575 height 29
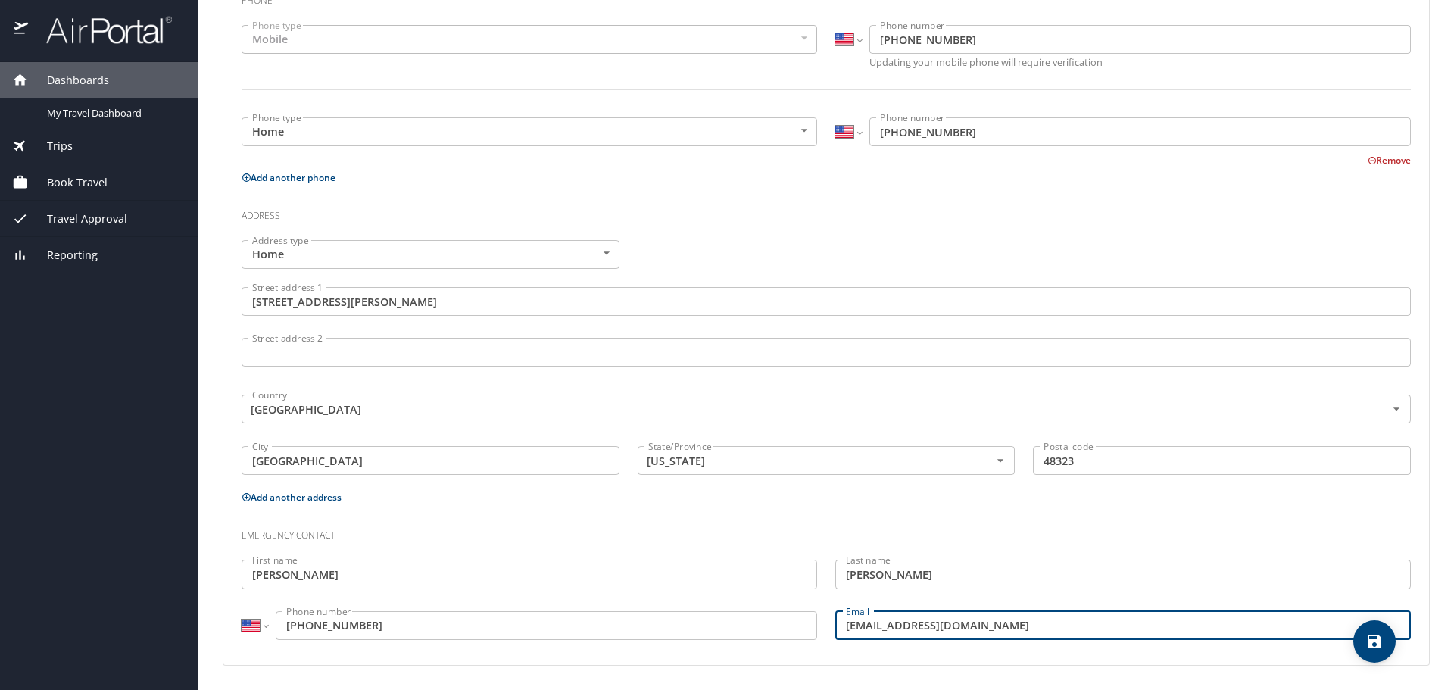
type input "rgibson23@gmail.com"
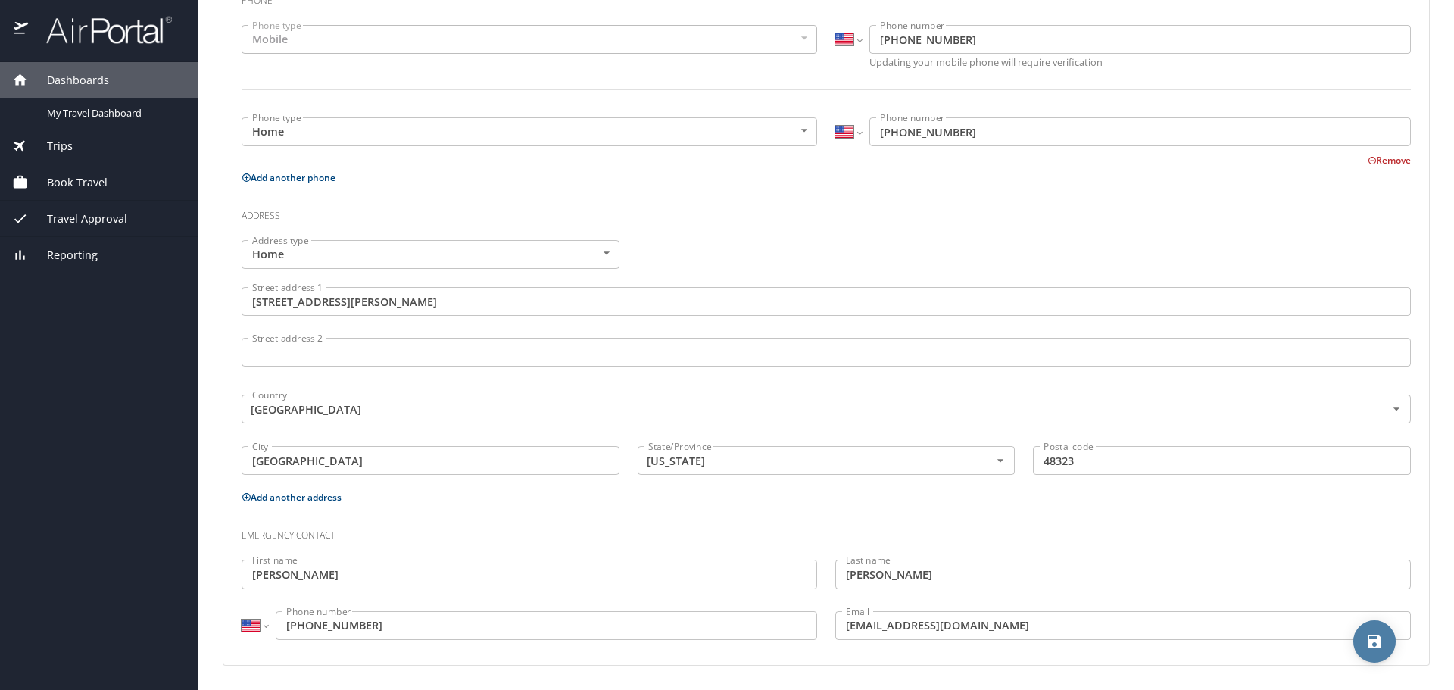
click at [1379, 644] on icon "save" at bounding box center [1374, 641] width 14 height 14
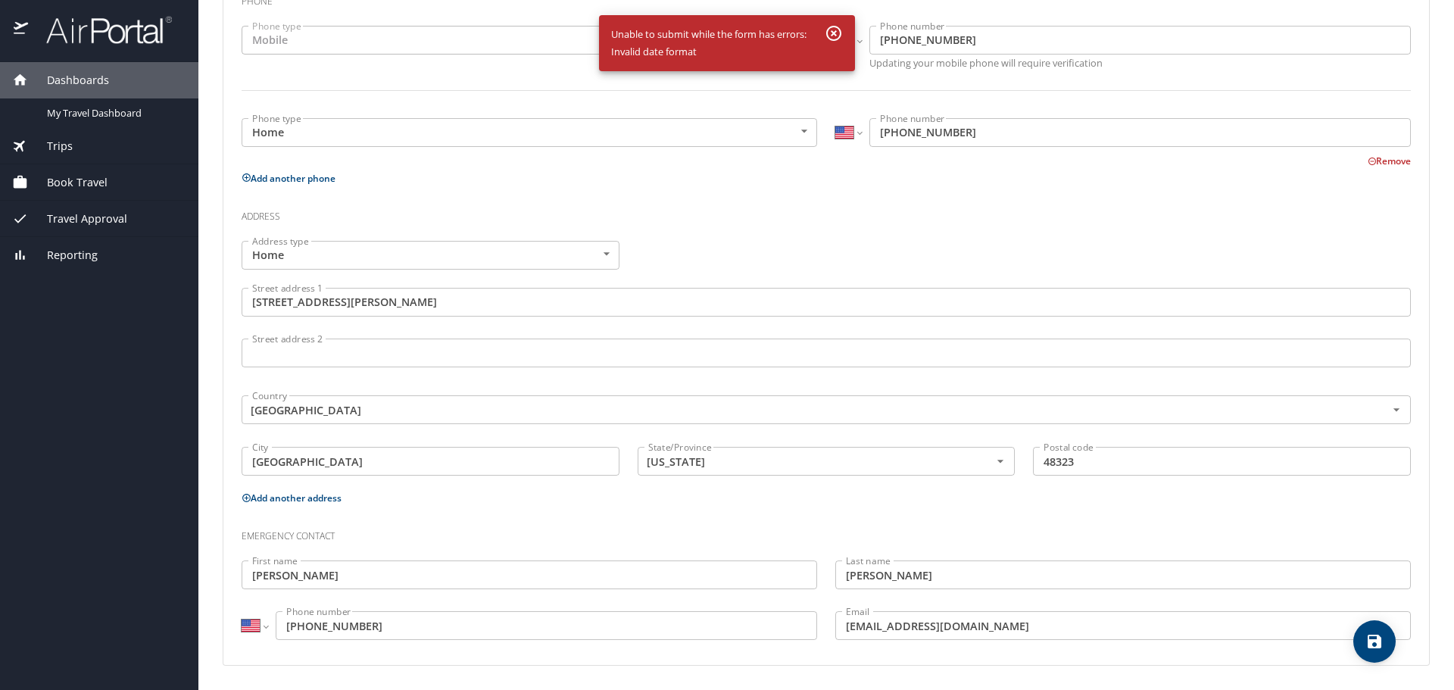
click at [632, 507] on p "Add another address" at bounding box center [826, 497] width 1169 height 19
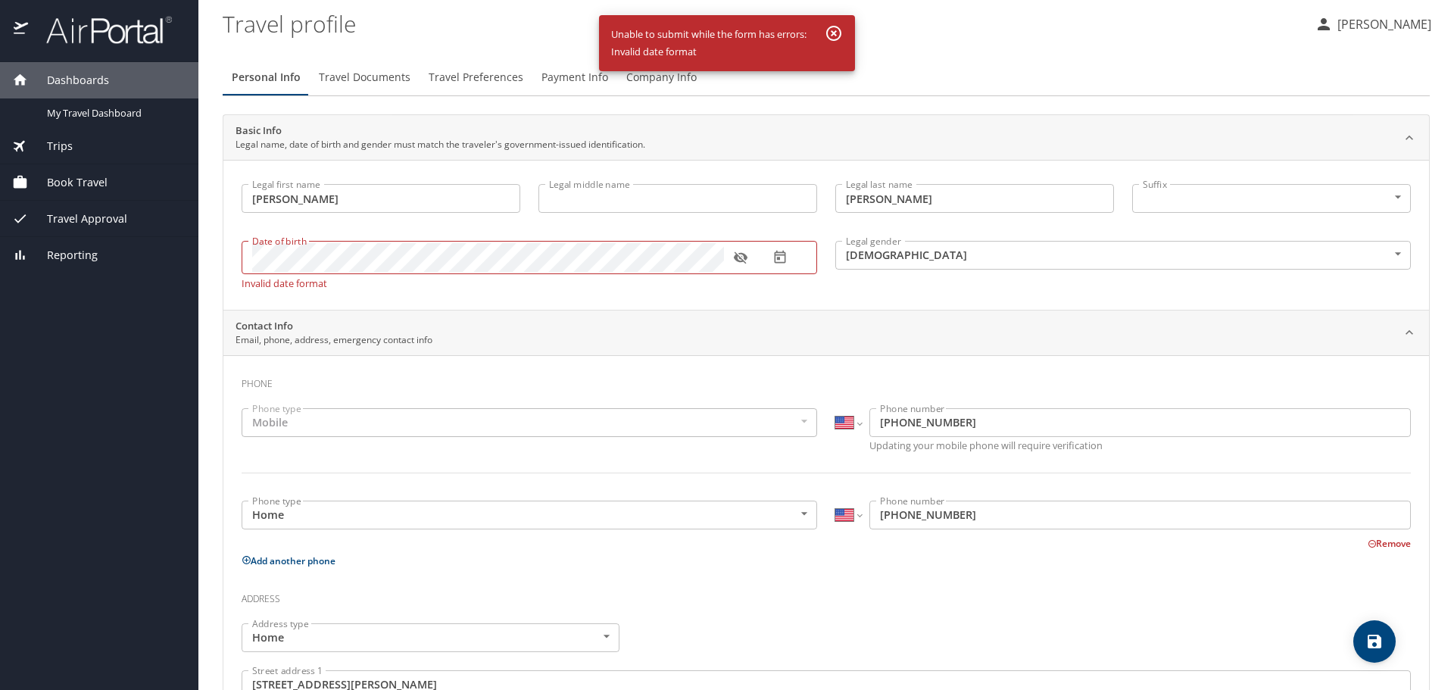
scroll to position [0, 0]
click at [739, 256] on icon "button" at bounding box center [740, 260] width 14 height 12
click at [218, 262] on main "Travel profile Todd Matzkin-Bridger Personal Info Travel Documents Travel Prefe…" at bounding box center [825, 345] width 1255 height 690
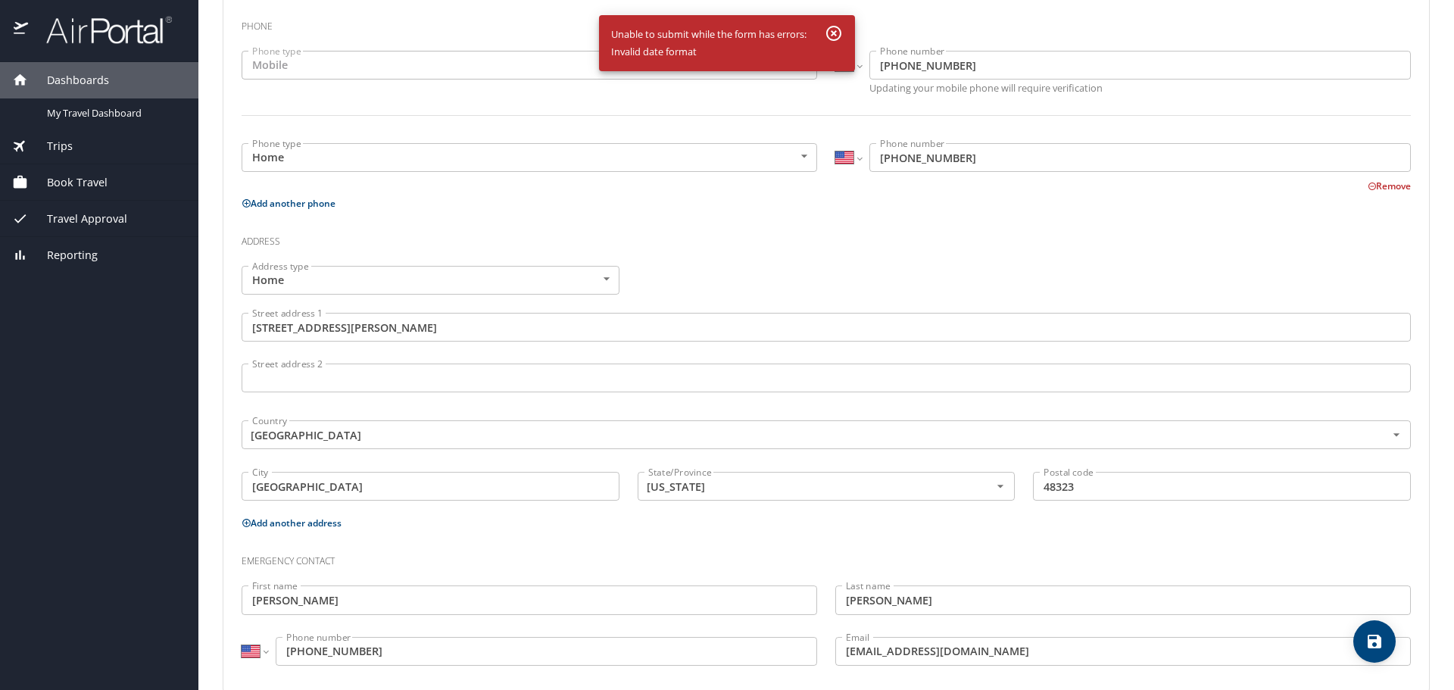
scroll to position [375, 0]
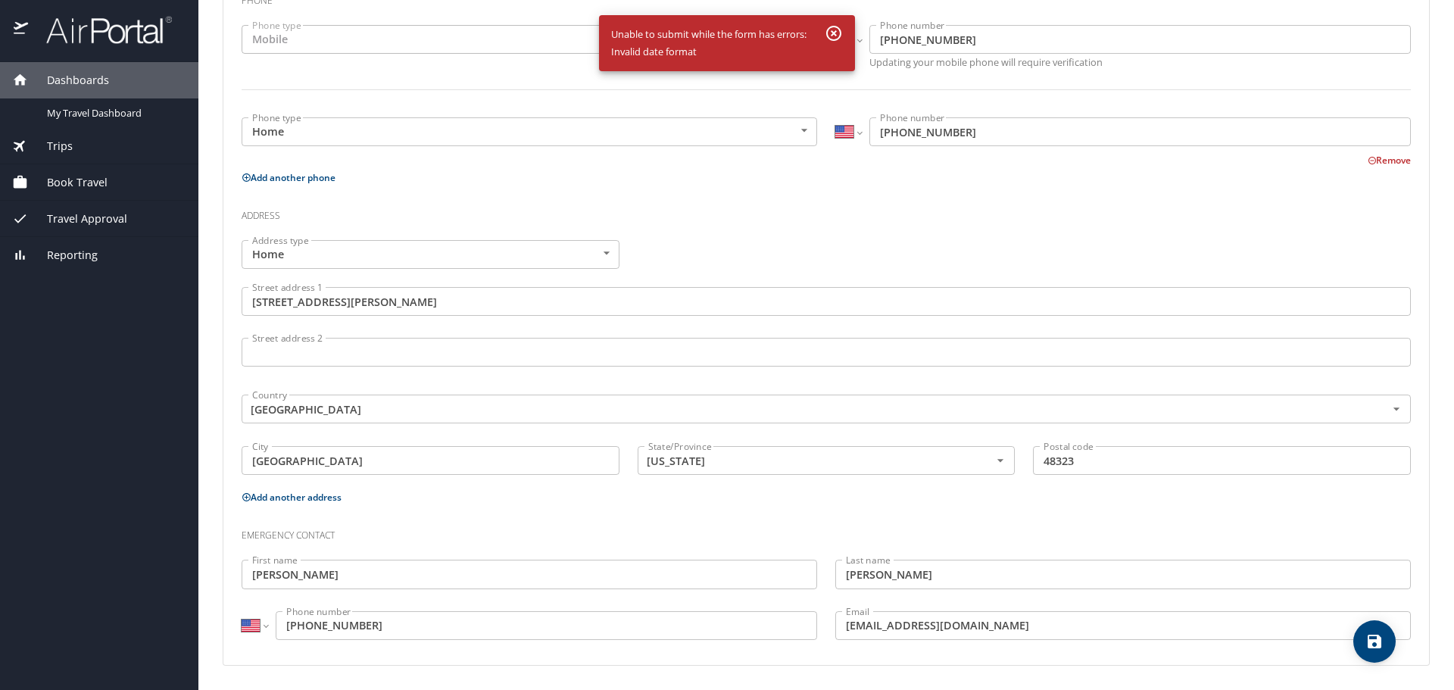
click at [1377, 641] on icon "save" at bounding box center [1374, 641] width 14 height 14
select select "US"
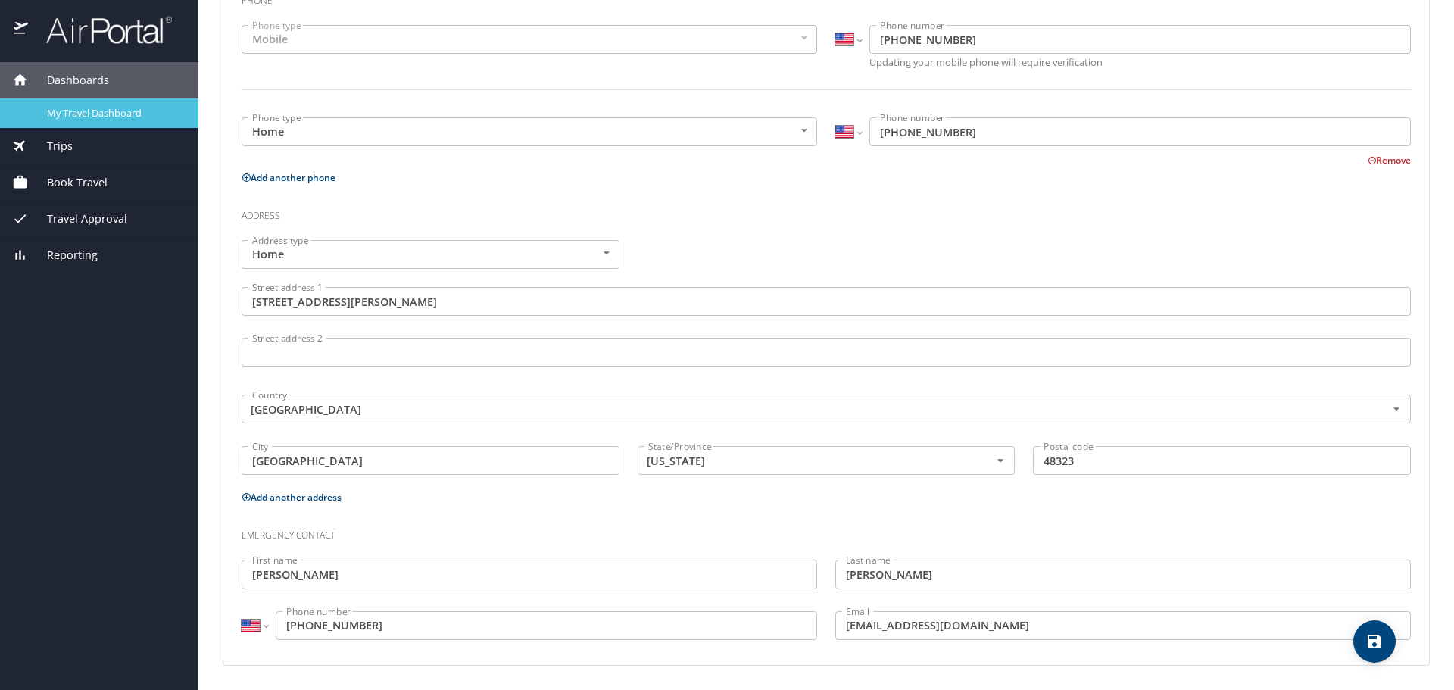
click at [117, 120] on div "My Travel Dashboard" at bounding box center [99, 112] width 174 height 17
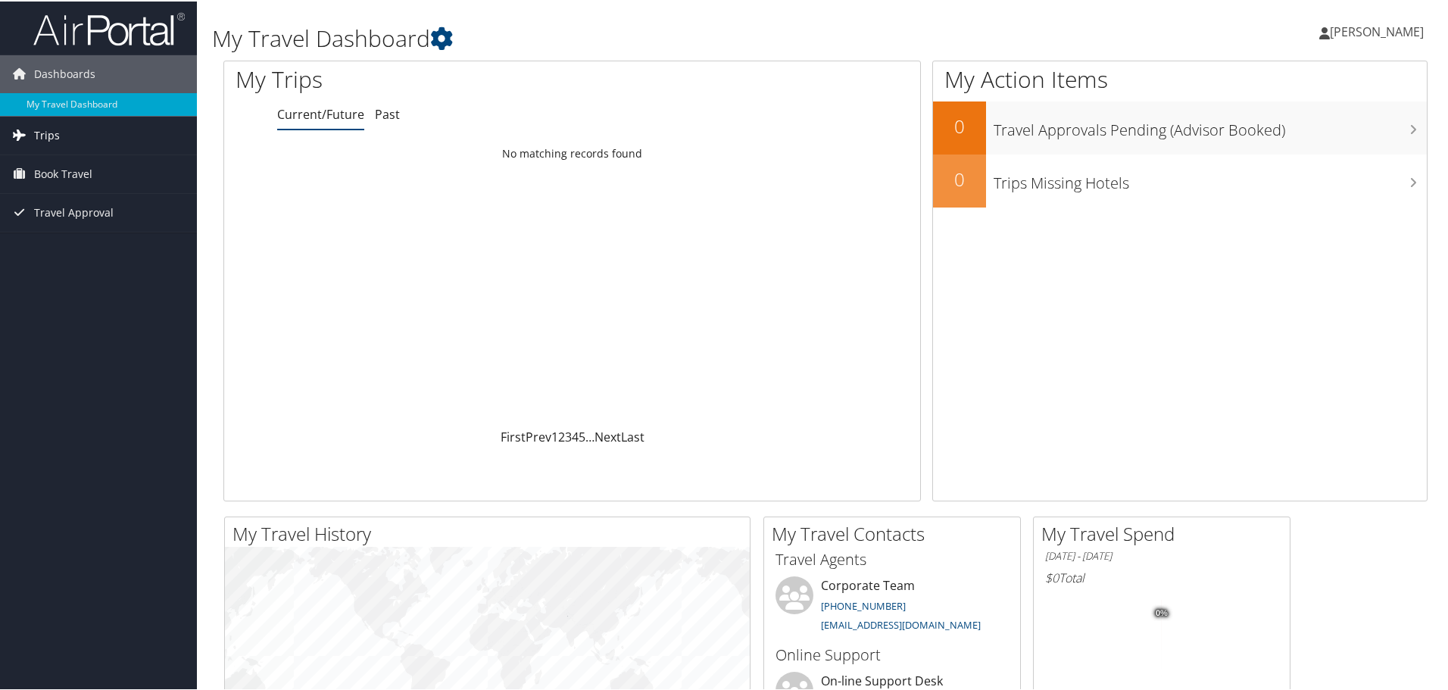
click at [35, 130] on span "Trips" at bounding box center [47, 134] width 26 height 38
click at [69, 239] on span "Book Travel" at bounding box center [63, 241] width 58 height 38
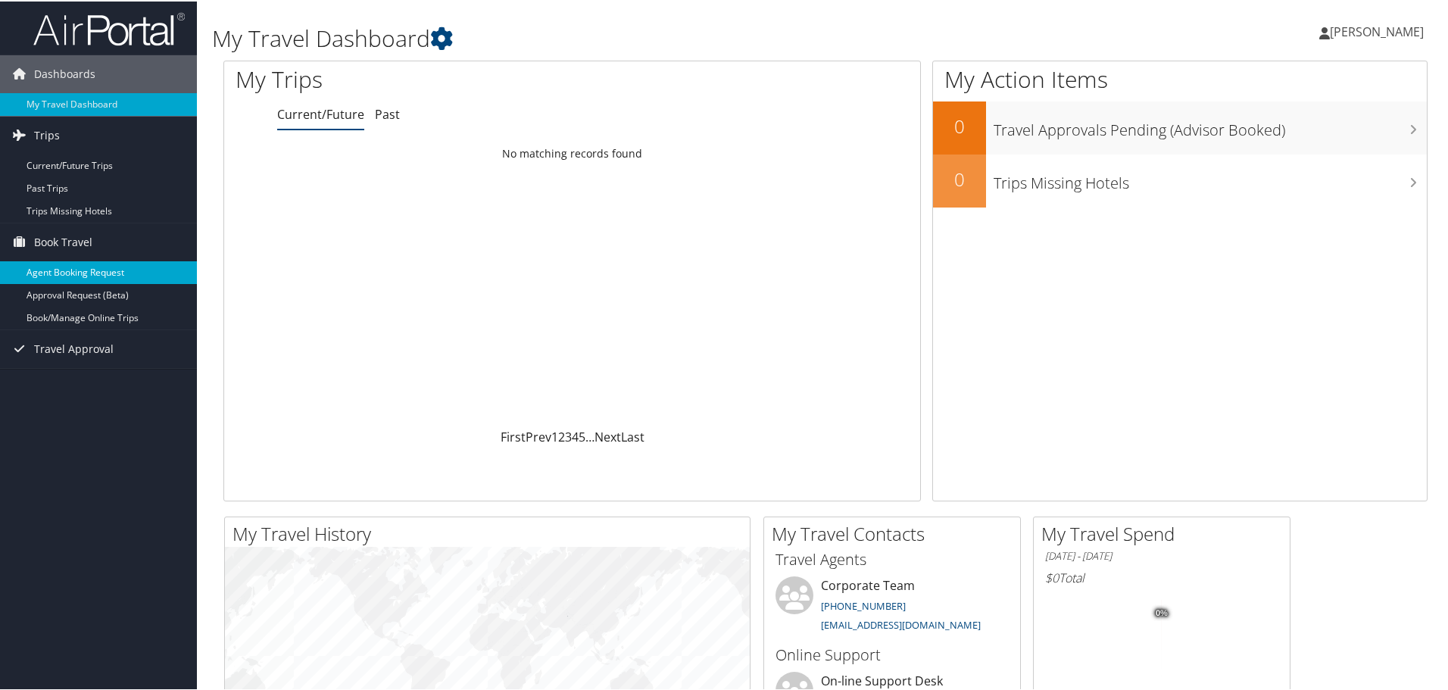
click at [105, 273] on link "Agent Booking Request" at bounding box center [98, 271] width 197 height 23
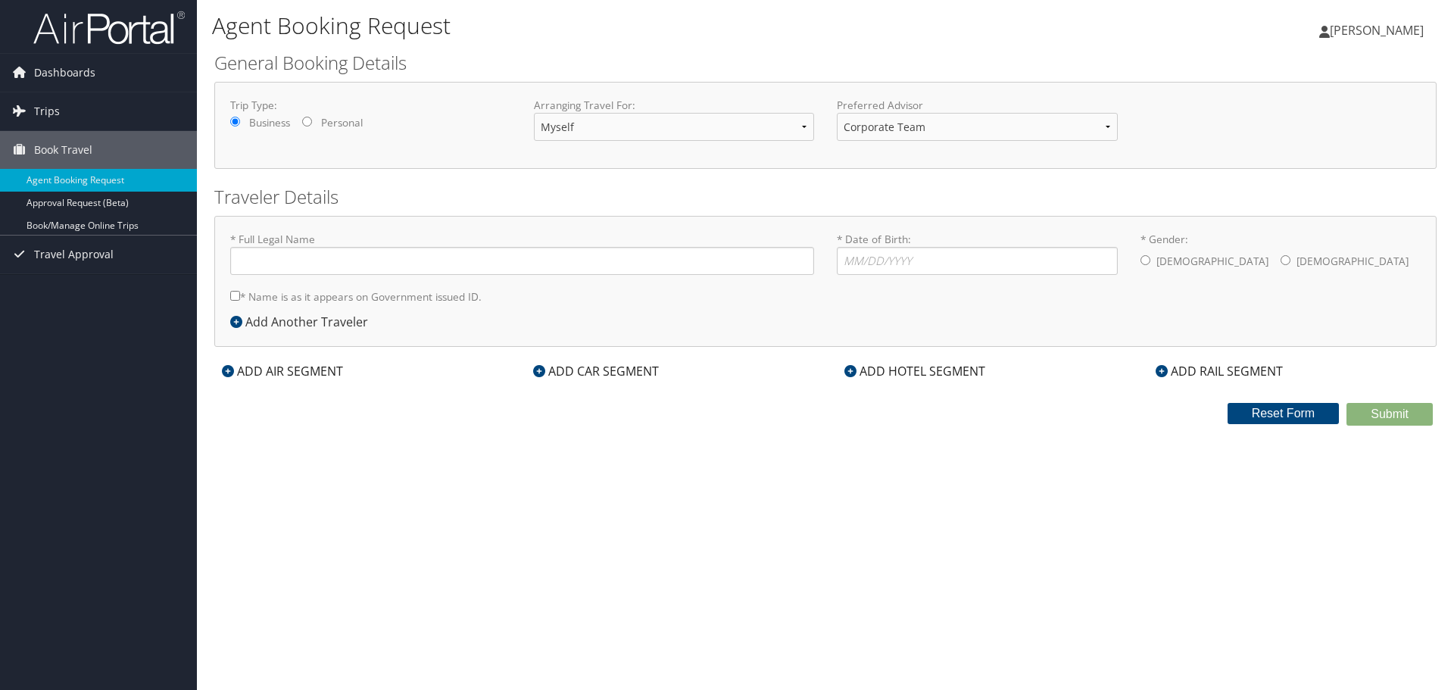
type input "[PERSON_NAME]"
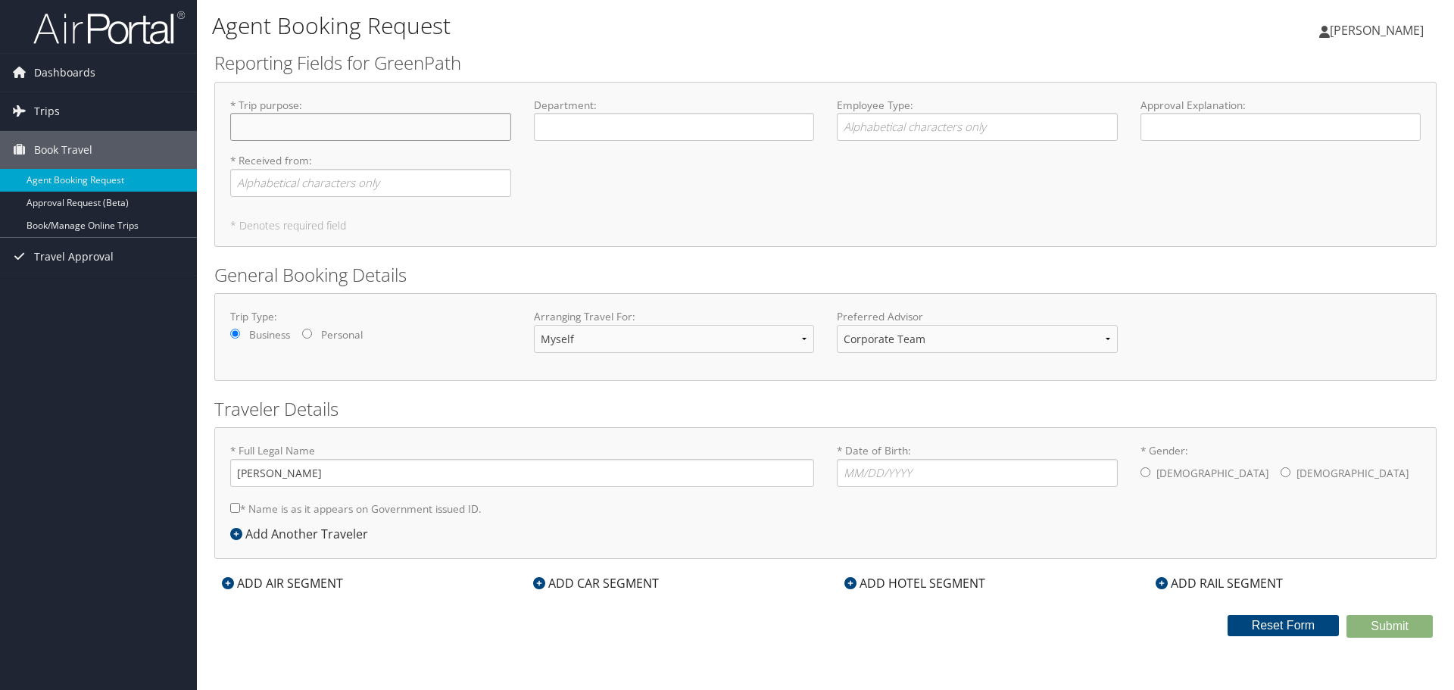
click at [342, 122] on input "* Trip purpose : Required" at bounding box center [370, 127] width 281 height 28
type input "Mortgage Broker Conference"
type input "Mortgage Ready"
click at [307, 186] on input "* Received from : Required" at bounding box center [370, 183] width 281 height 28
type input "[PERSON_NAME]"
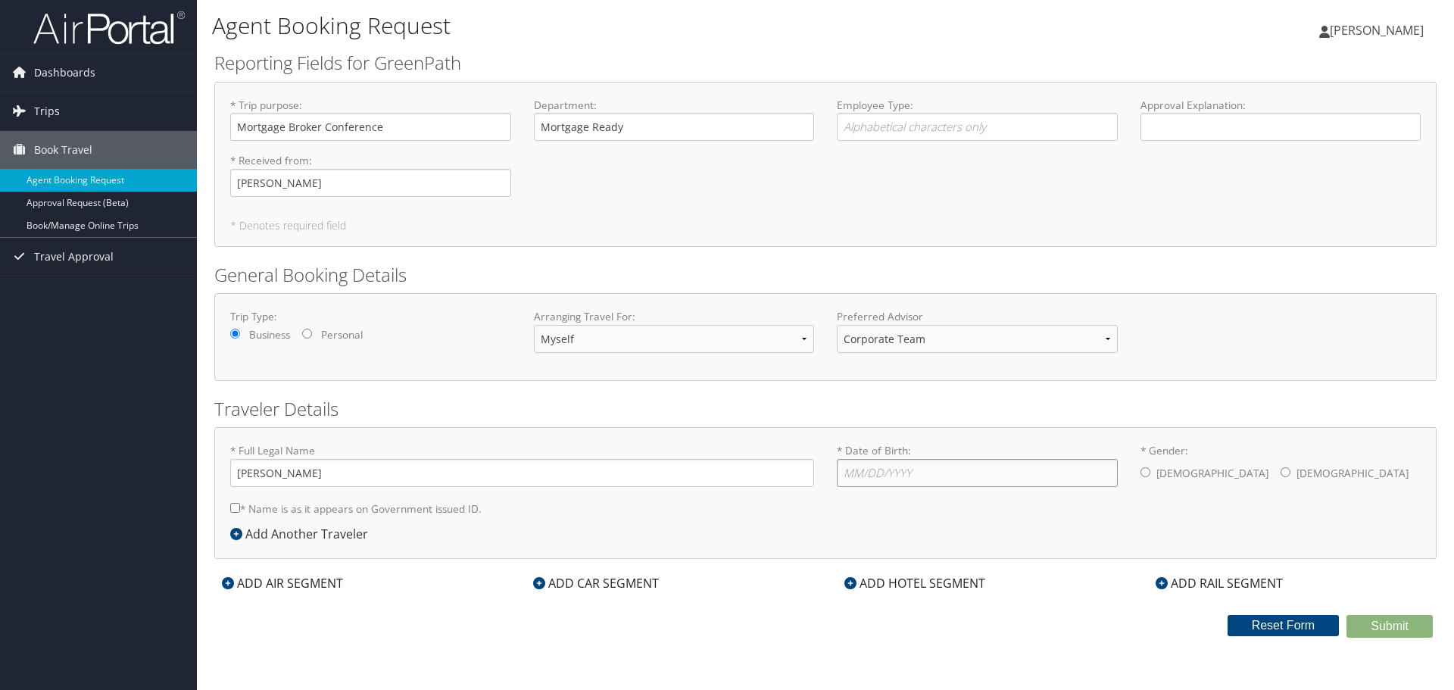
click at [912, 472] on input "* Date of Birth: Invalid Date" at bounding box center [977, 473] width 281 height 28
type input "[DATE]"
click at [1145, 470] on input "* Gender: [DEMOGRAPHIC_DATA] [DEMOGRAPHIC_DATA]" at bounding box center [1145, 472] width 10 height 10
radio input "true"
click at [232, 505] on input "* Name is as it appears on Government issued ID." at bounding box center [235, 508] width 10 height 10
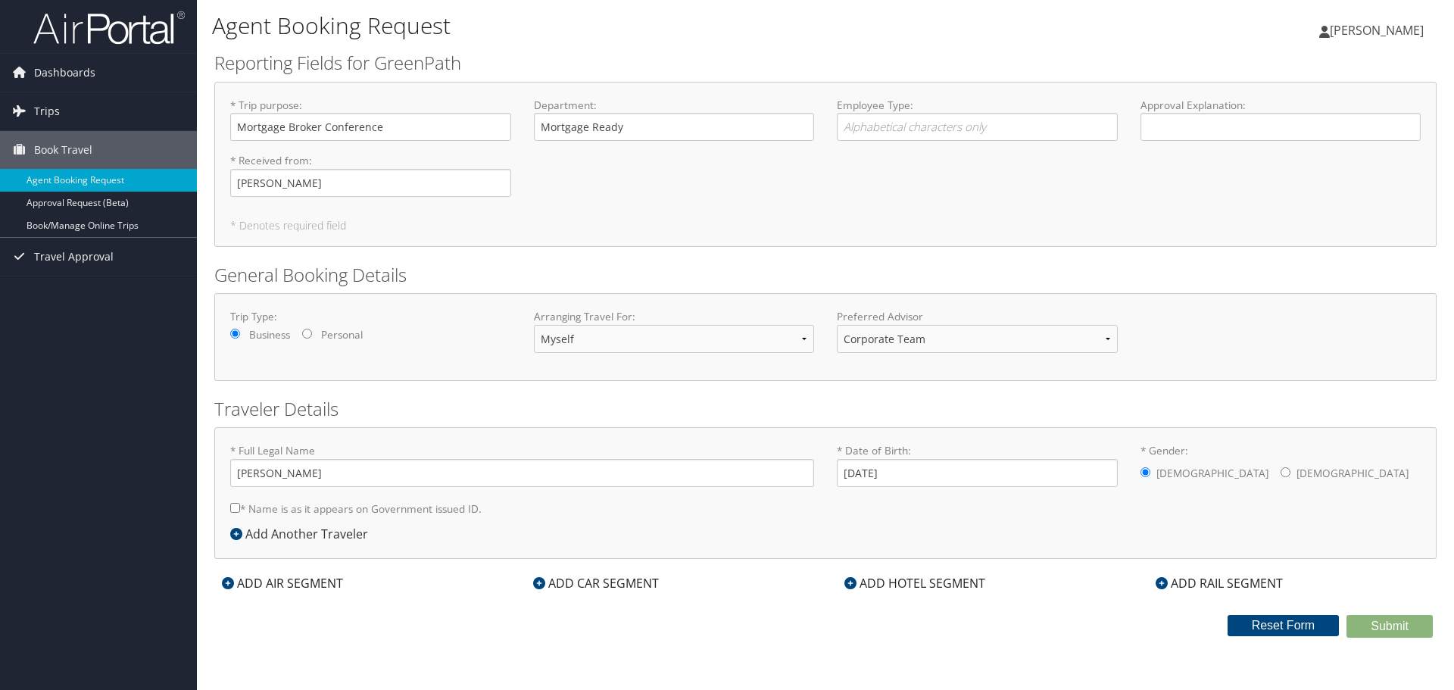
checkbox input "true"
click at [226, 584] on icon at bounding box center [228, 583] width 12 height 12
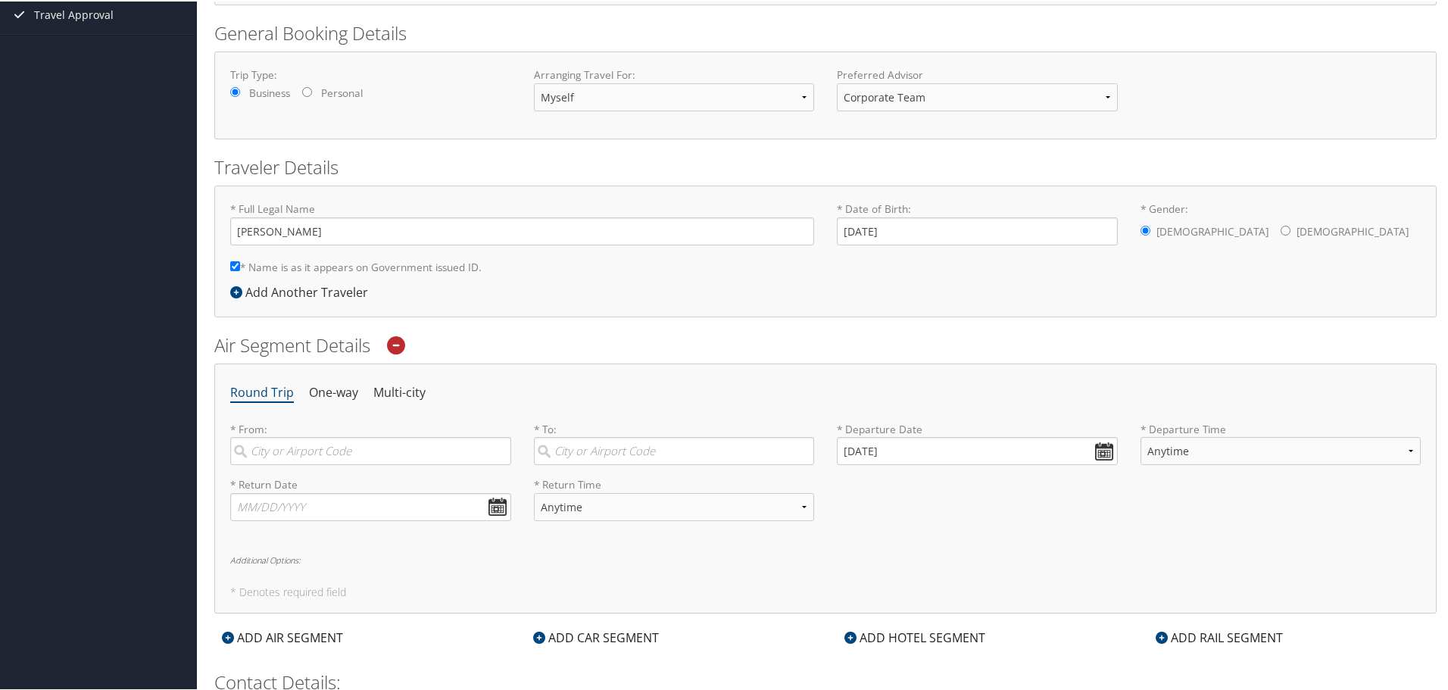
scroll to position [303, 0]
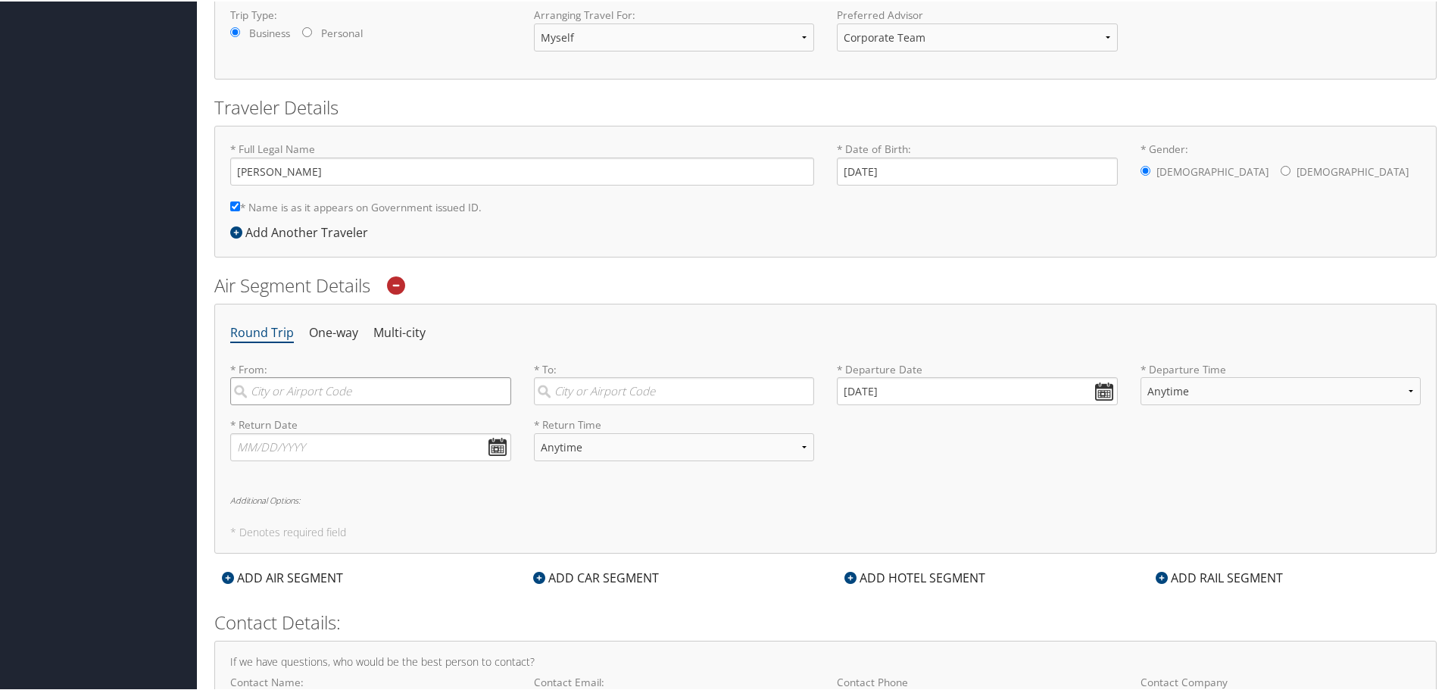
click at [295, 389] on input "search" at bounding box center [370, 390] width 281 height 28
click at [313, 425] on div "[GEOGRAPHIC_DATA] (DTW MI)" at bounding box center [372, 421] width 260 height 20
click at [313, 404] on input "DTW" at bounding box center [370, 390] width 281 height 28
type input "[GEOGRAPHIC_DATA] (DTW MI)"
click at [595, 388] on input "search" at bounding box center [674, 390] width 281 height 28
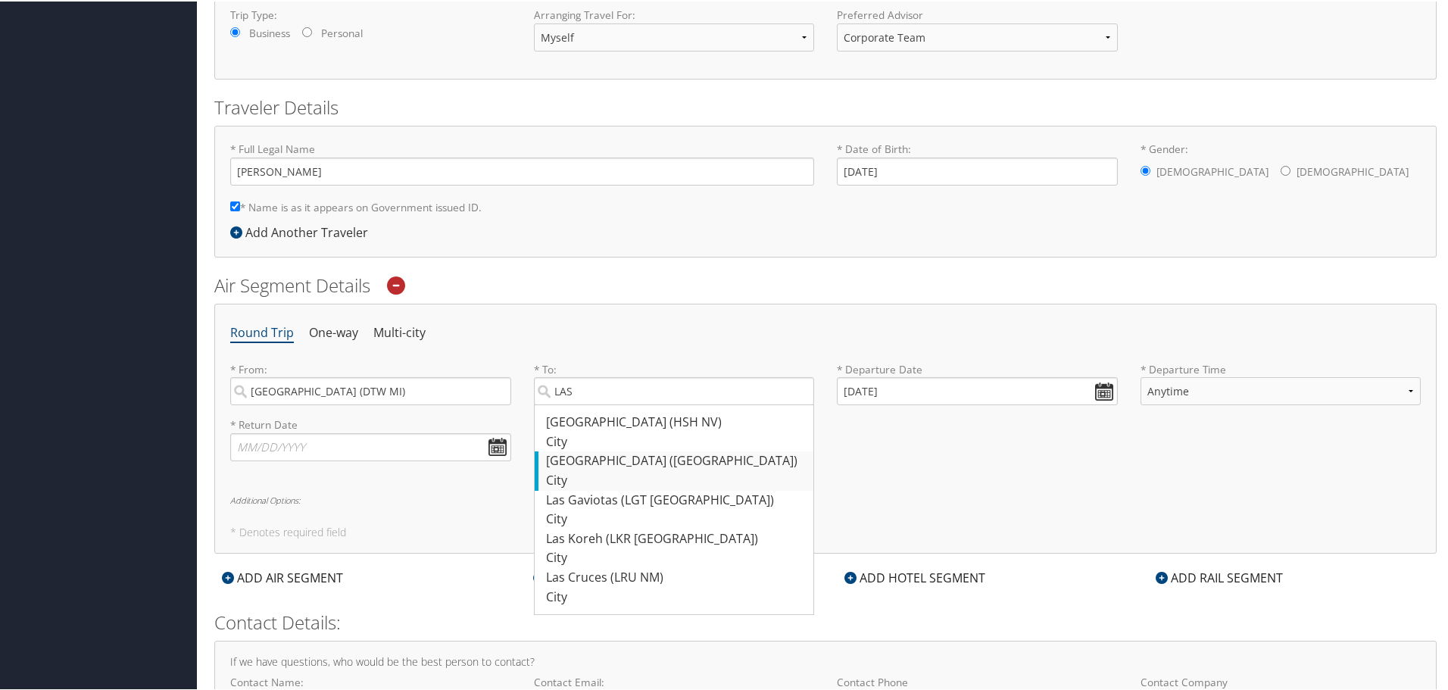
click at [642, 461] on div "[GEOGRAPHIC_DATA] ([GEOGRAPHIC_DATA])" at bounding box center [676, 460] width 260 height 20
click at [642, 404] on input "LAS" at bounding box center [674, 390] width 281 height 28
type input "[GEOGRAPHIC_DATA] ([GEOGRAPHIC_DATA])"
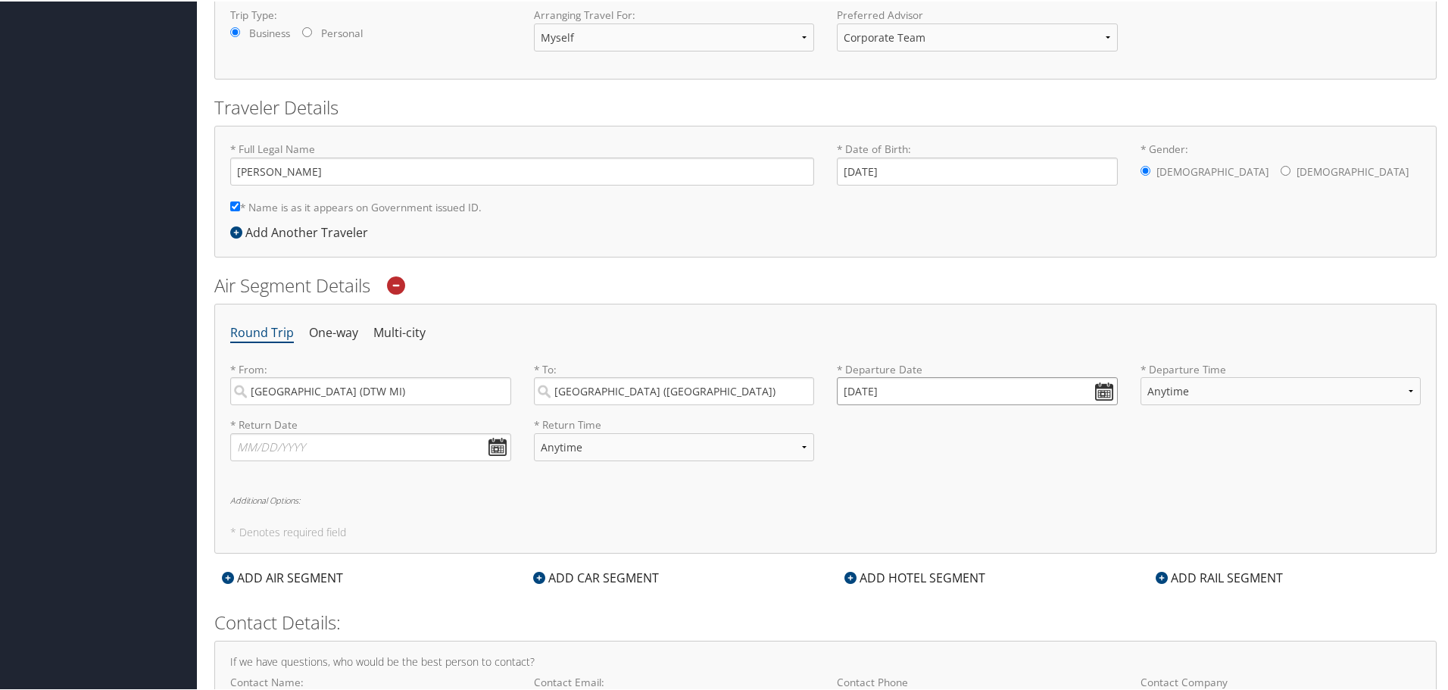
click at [1101, 390] on input "[DATE]" at bounding box center [977, 390] width 281 height 28
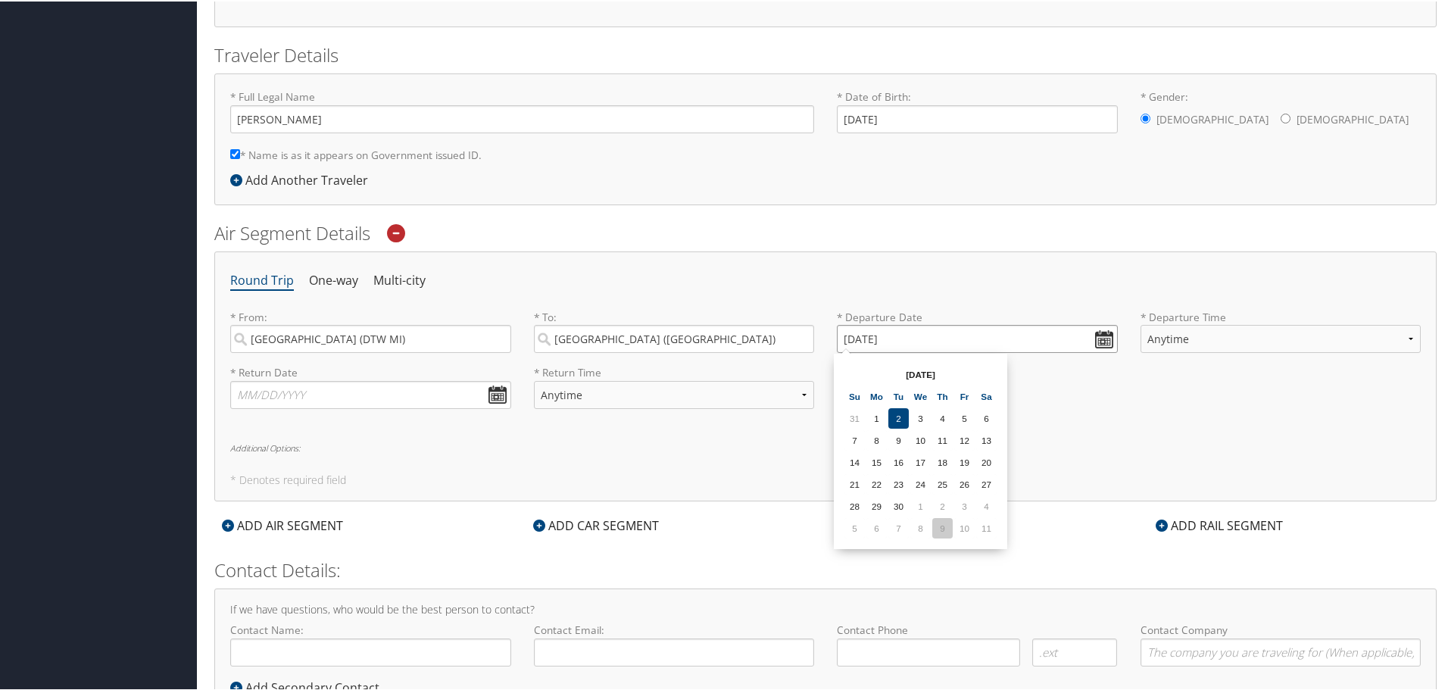
scroll to position [263, 0]
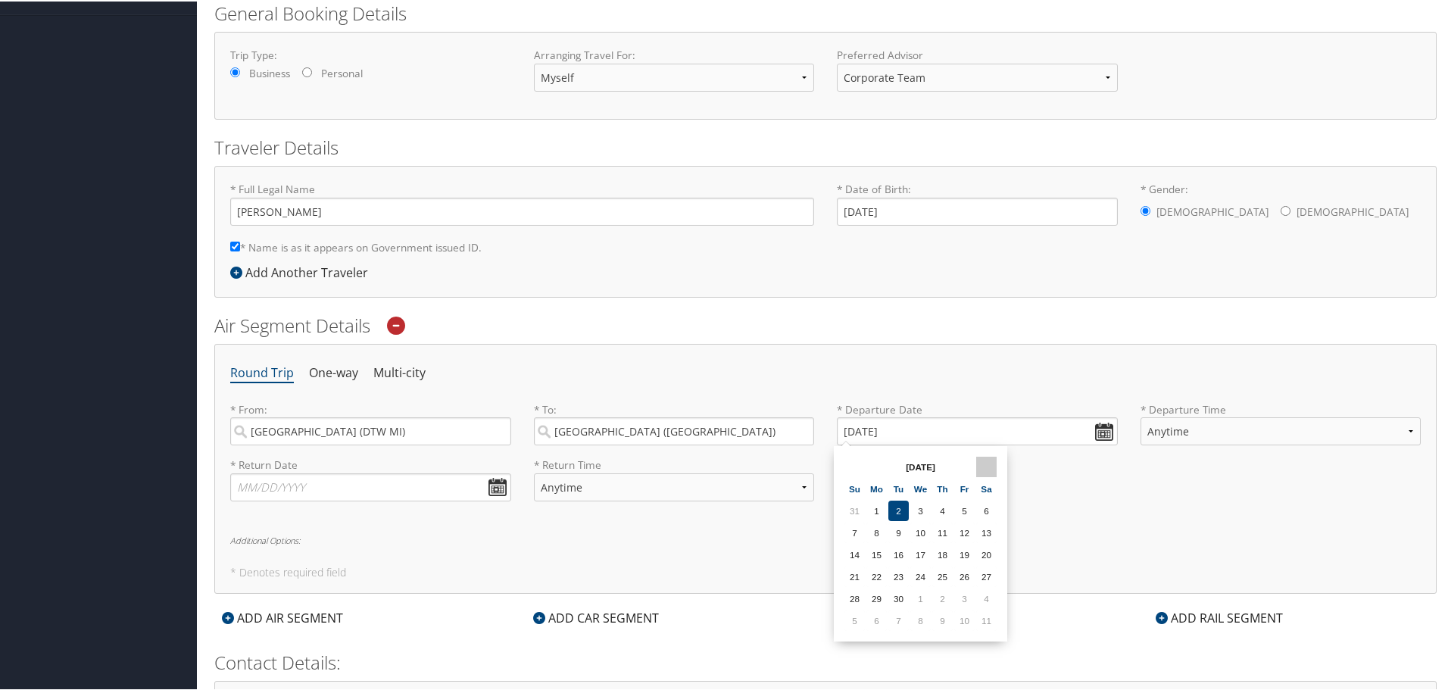
click at [991, 458] on th at bounding box center [986, 465] width 20 height 20
click at [945, 556] on td "16" at bounding box center [942, 553] width 20 height 20
click at [1407, 428] on select "Anytime Early Morning (5AM-7AM) Morning (7AM-12PM) Afternoon (12PM-5PM) Evening…" at bounding box center [1280, 430] width 281 height 28
click at [1103, 434] on input "[DATE]" at bounding box center [977, 430] width 281 height 28
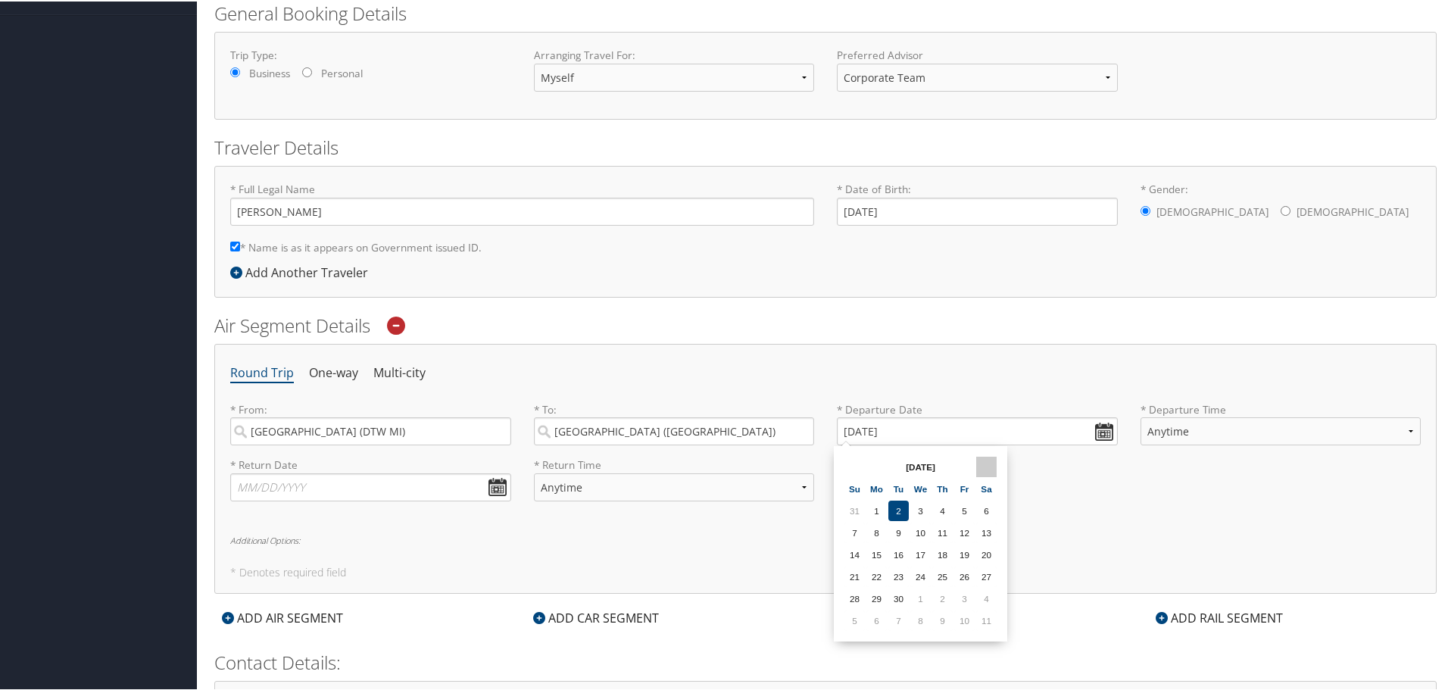
click at [992, 461] on th at bounding box center [986, 465] width 20 height 20
click at [968, 554] on td "17" at bounding box center [964, 553] width 20 height 20
type input "[DATE]"
click at [1408, 429] on select "Anytime Early Morning (5AM-7AM) Morning (7AM-12PM) Afternoon (12PM-5PM) Evening…" at bounding box center [1280, 430] width 281 height 28
select select "7AM-12PM"
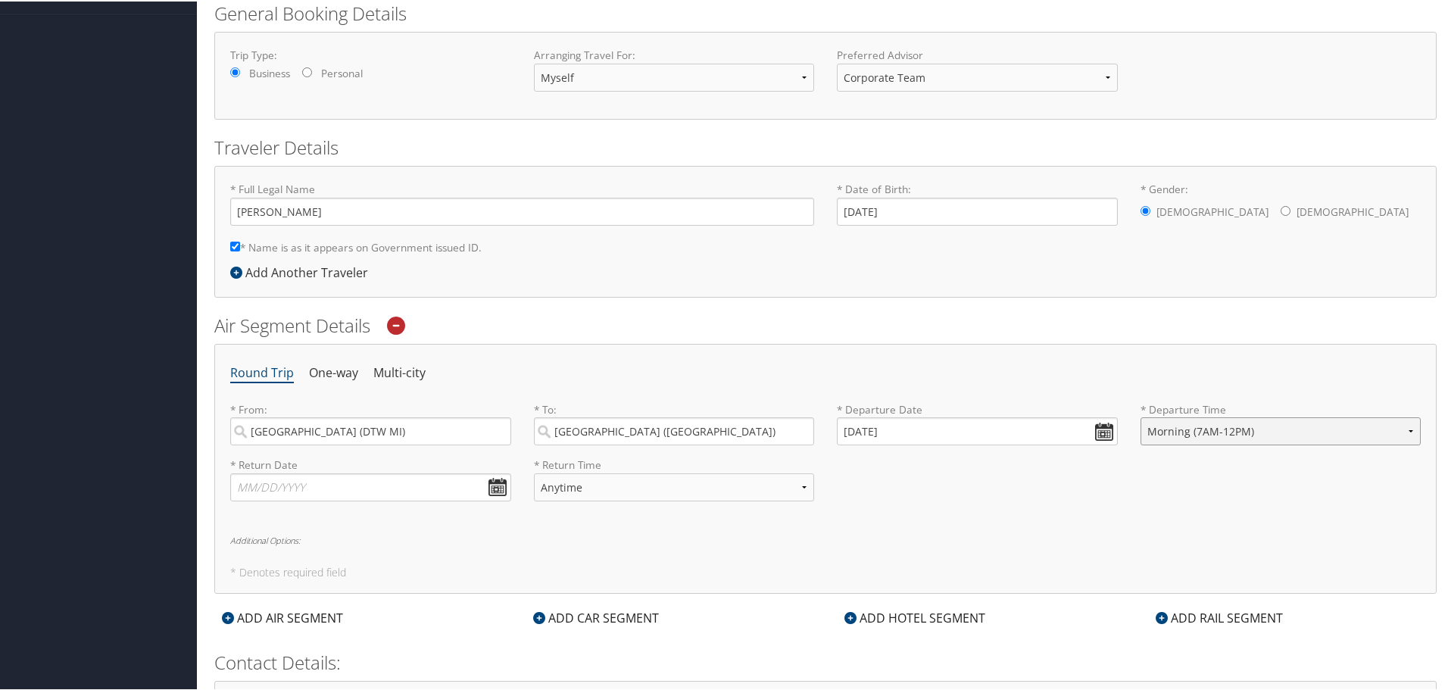
click at [1140, 416] on select "Anytime Early Morning (5AM-7AM) Morning (7AM-12PM) Afternoon (12PM-5PM) Evening…" at bounding box center [1280, 430] width 281 height 28
click at [498, 486] on input "text" at bounding box center [370, 486] width 281 height 28
click at [388, 514] on th at bounding box center [383, 521] width 20 height 20
click at [273, 631] on td "20" at bounding box center [273, 631] width 20 height 20
type input "[DATE]"
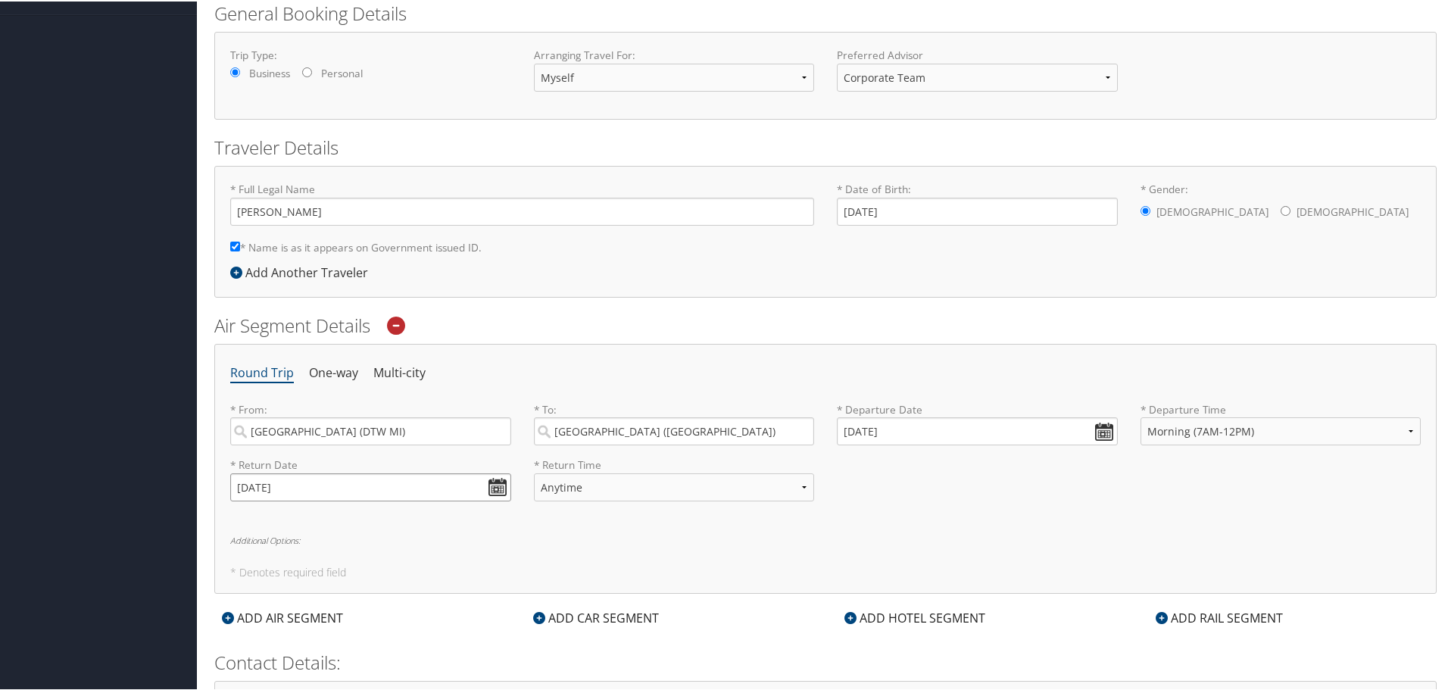
click at [500, 482] on input "[DATE]" at bounding box center [370, 486] width 281 height 28
click at [384, 517] on th at bounding box center [383, 521] width 20 height 20
click at [270, 633] on td "20" at bounding box center [273, 631] width 20 height 20
click at [799, 485] on select "Anytime Early Morning (5AM-7AM) Morning (7AM-12PM) Afternoon (12PM-5PM) Evening…" at bounding box center [674, 486] width 281 height 28
select select "7AM-12PM"
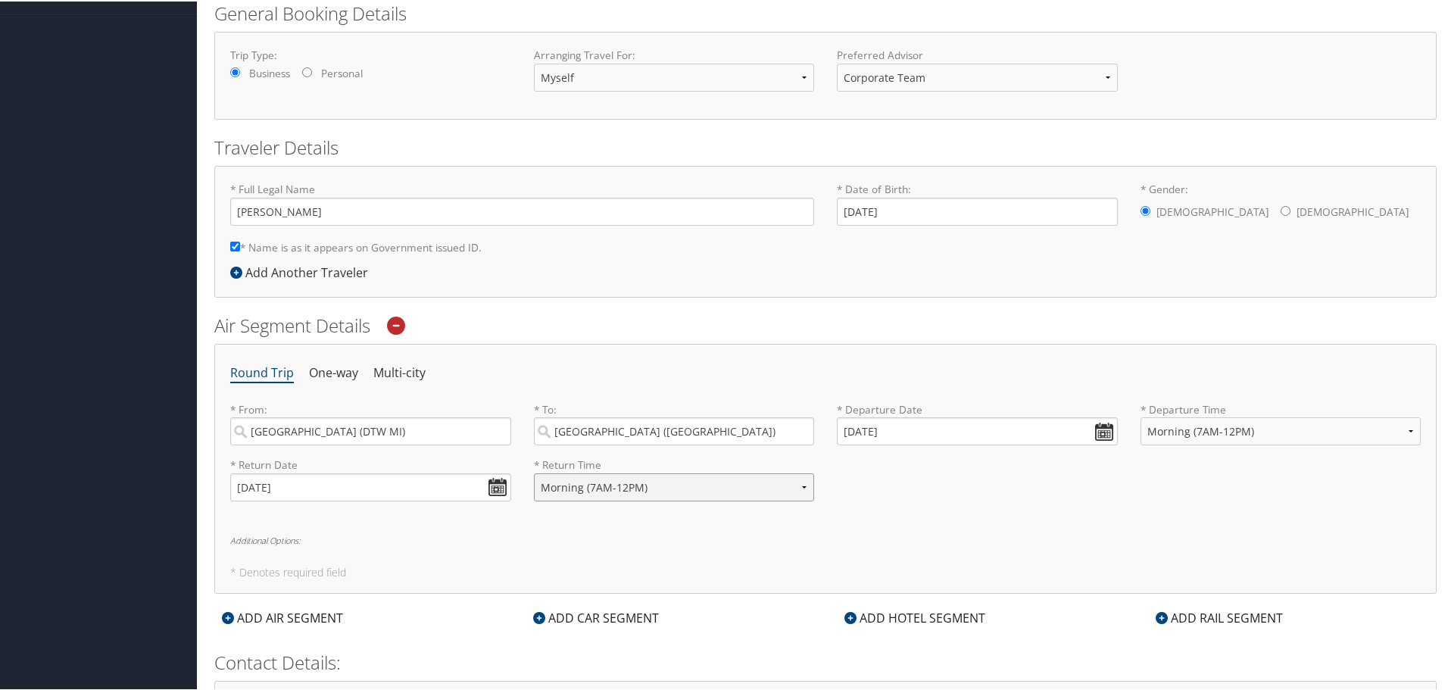
click at [534, 472] on select "Anytime Early Morning (5AM-7AM) Morning (7AM-12PM) Afternoon (12PM-5PM) Evening…" at bounding box center [674, 486] width 281 height 28
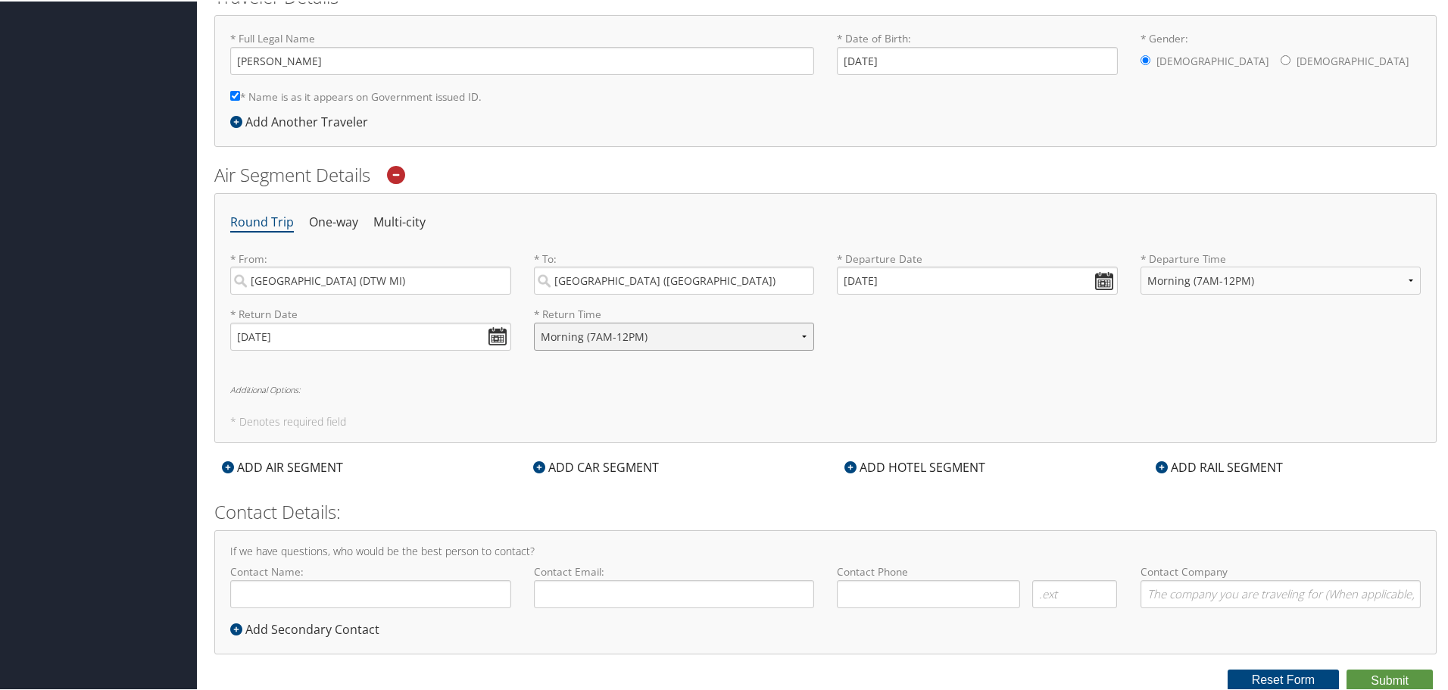
scroll to position [414, 0]
click at [416, 584] on input "Contact Name:" at bounding box center [370, 592] width 281 height 28
type input "[PERSON_NAME]"
type input "[EMAIL_ADDRESS][DOMAIN_NAME]"
type input "( ) -"
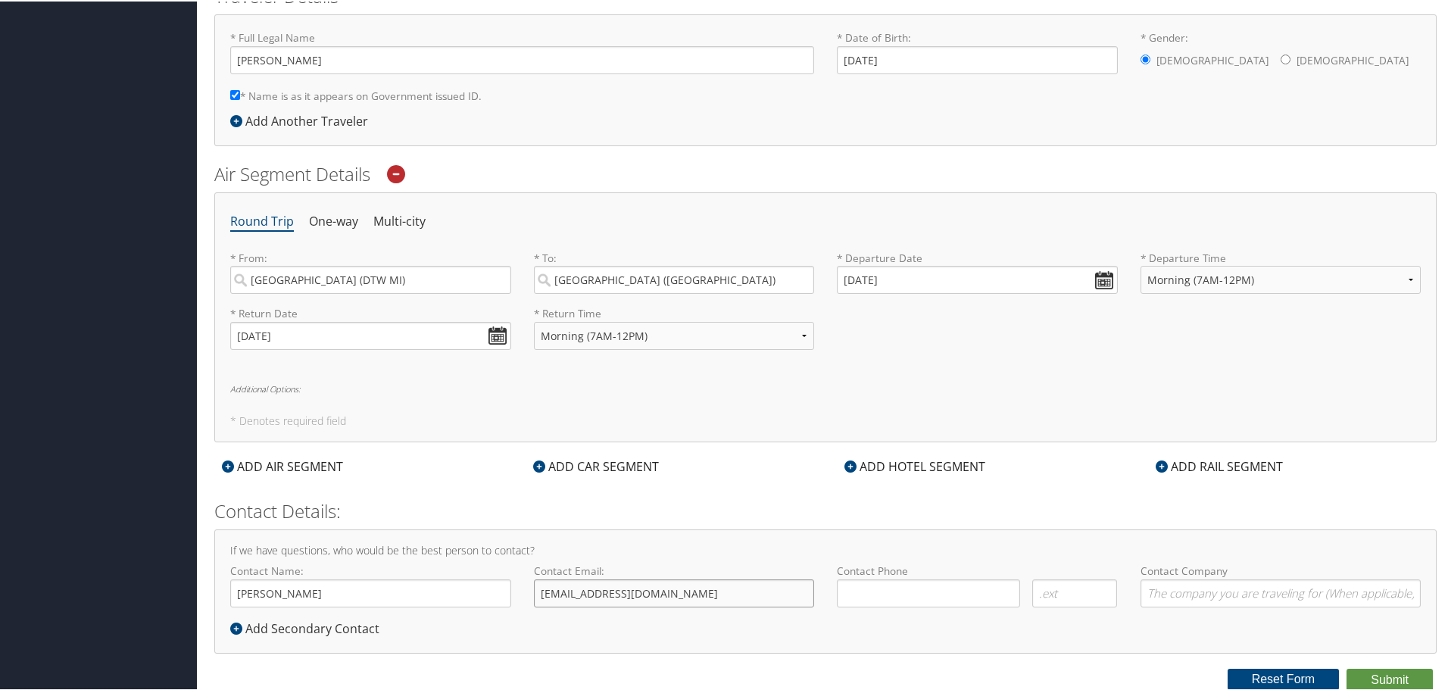
click at [561, 591] on input "[EMAIL_ADDRESS][DOMAIN_NAME]" at bounding box center [674, 592] width 281 height 28
click at [885, 596] on input "( ) -" at bounding box center [928, 592] width 183 height 28
type input "( ) -"
click at [1178, 595] on input "Contact Company" at bounding box center [1280, 592] width 281 height 28
type input "GreenPath"
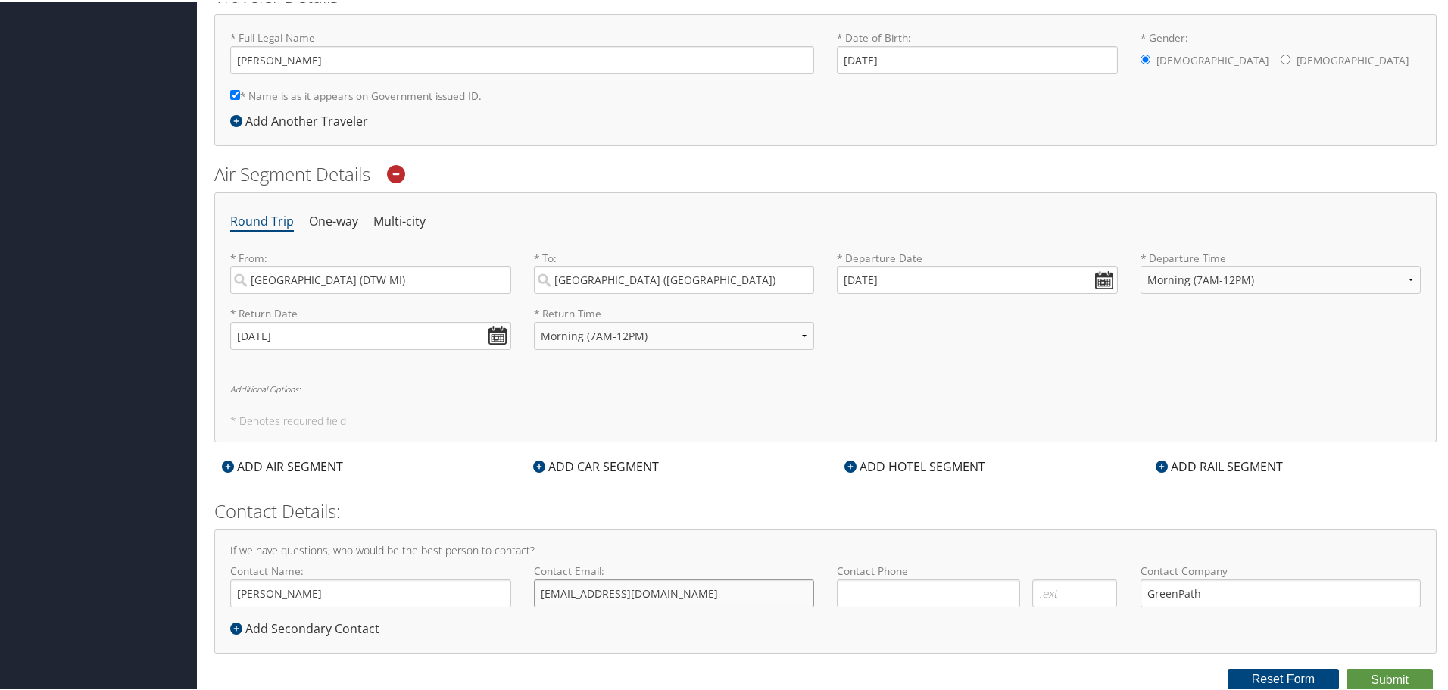
click at [561, 591] on input "[EMAIL_ADDRESS][DOMAIN_NAME]" at bounding box center [674, 592] width 281 height 28
click at [690, 588] on input "[EMAIL_ADDRESS][DOMAIN_NAME]" at bounding box center [674, 592] width 281 height 28
type input "[EMAIL_ADDRESS][DOMAIN_NAME]"
click at [1378, 676] on button "Submit" at bounding box center [1389, 678] width 86 height 23
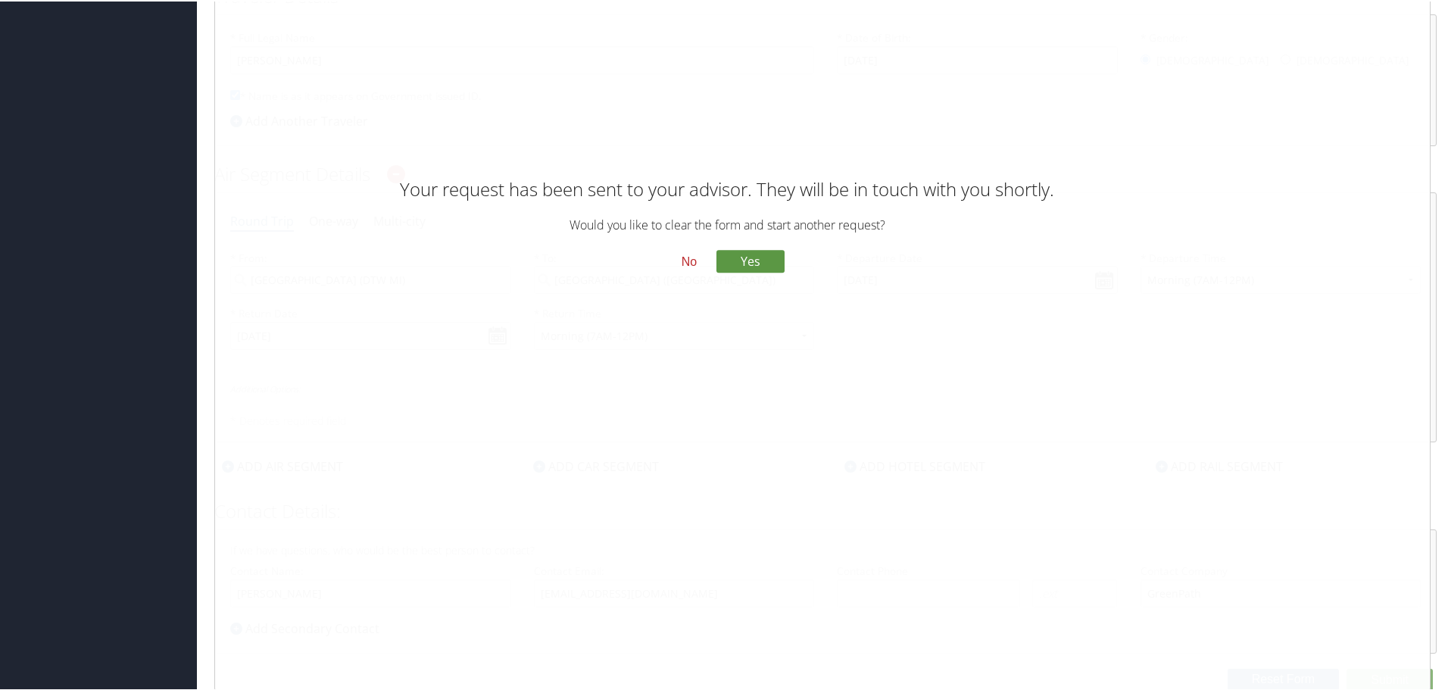
click at [684, 256] on button "No" at bounding box center [688, 261] width 39 height 26
